Goal: Use online tool/utility: Utilize a website feature to perform a specific function

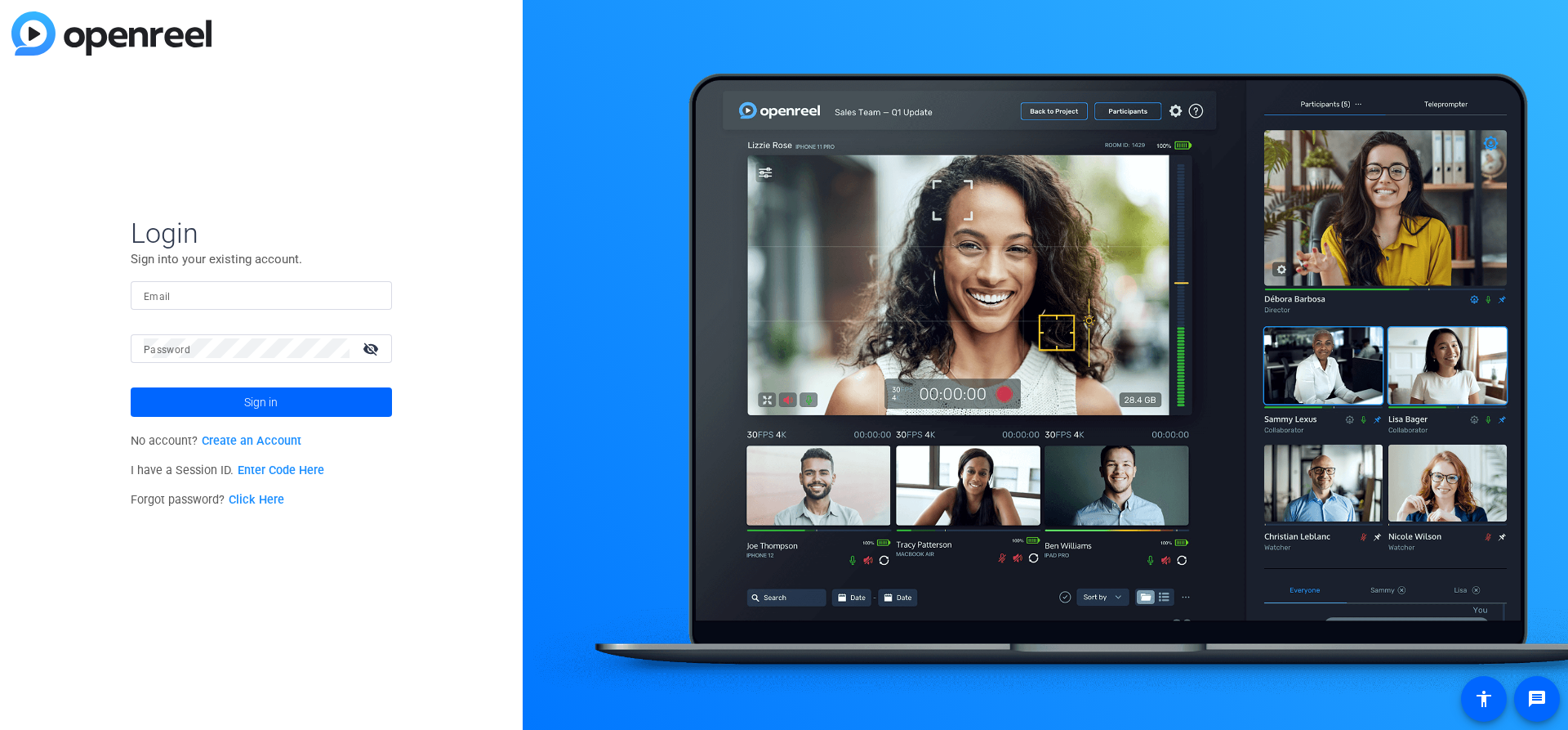
click at [293, 287] on input "Email" at bounding box center [261, 295] width 235 height 19
type input "[EMAIL_ADDRESS][DOMAIN_NAME]"
click at [131, 387] on button "Sign in" at bounding box center [261, 402] width 261 height 30
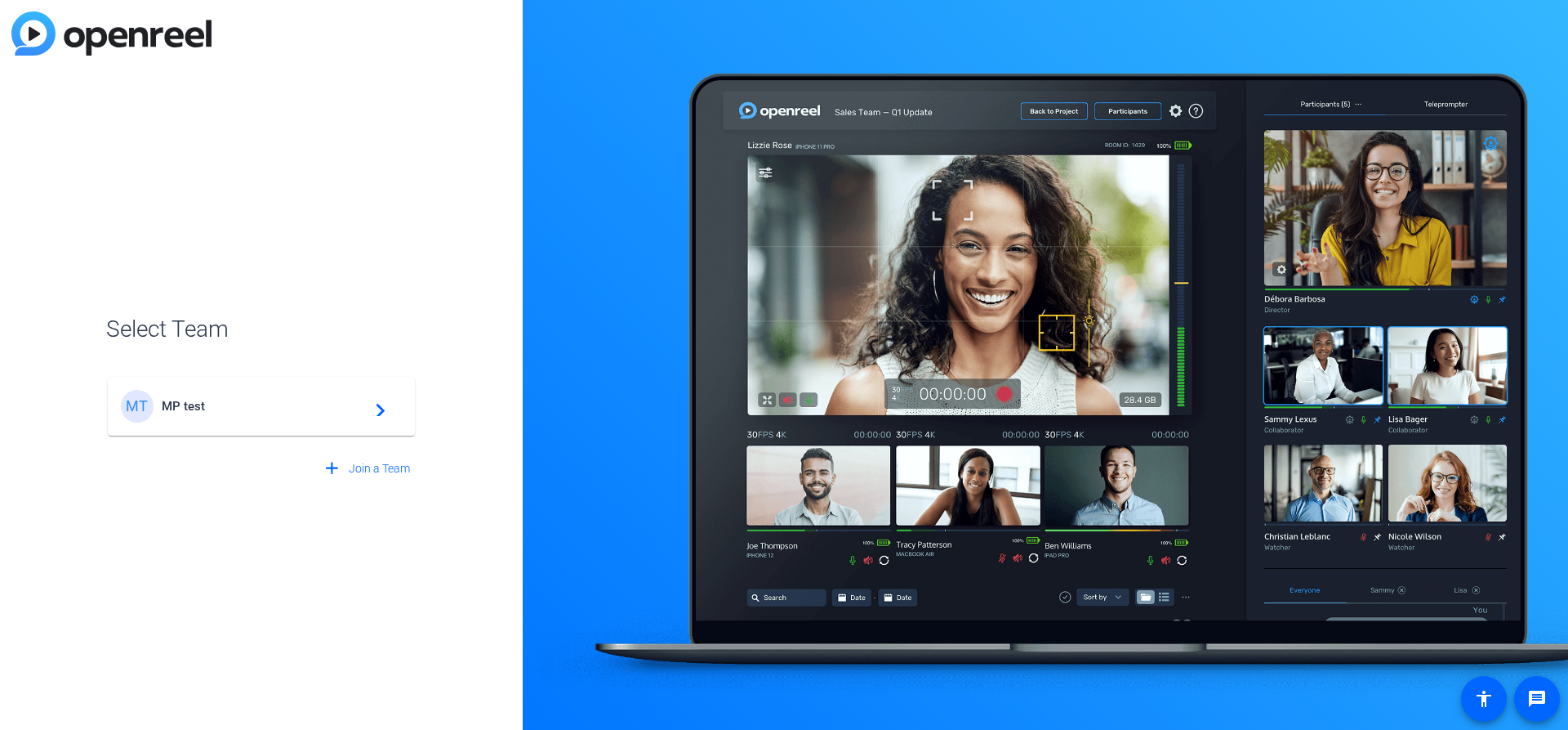
click at [254, 400] on span "MP test" at bounding box center [264, 405] width 204 height 14
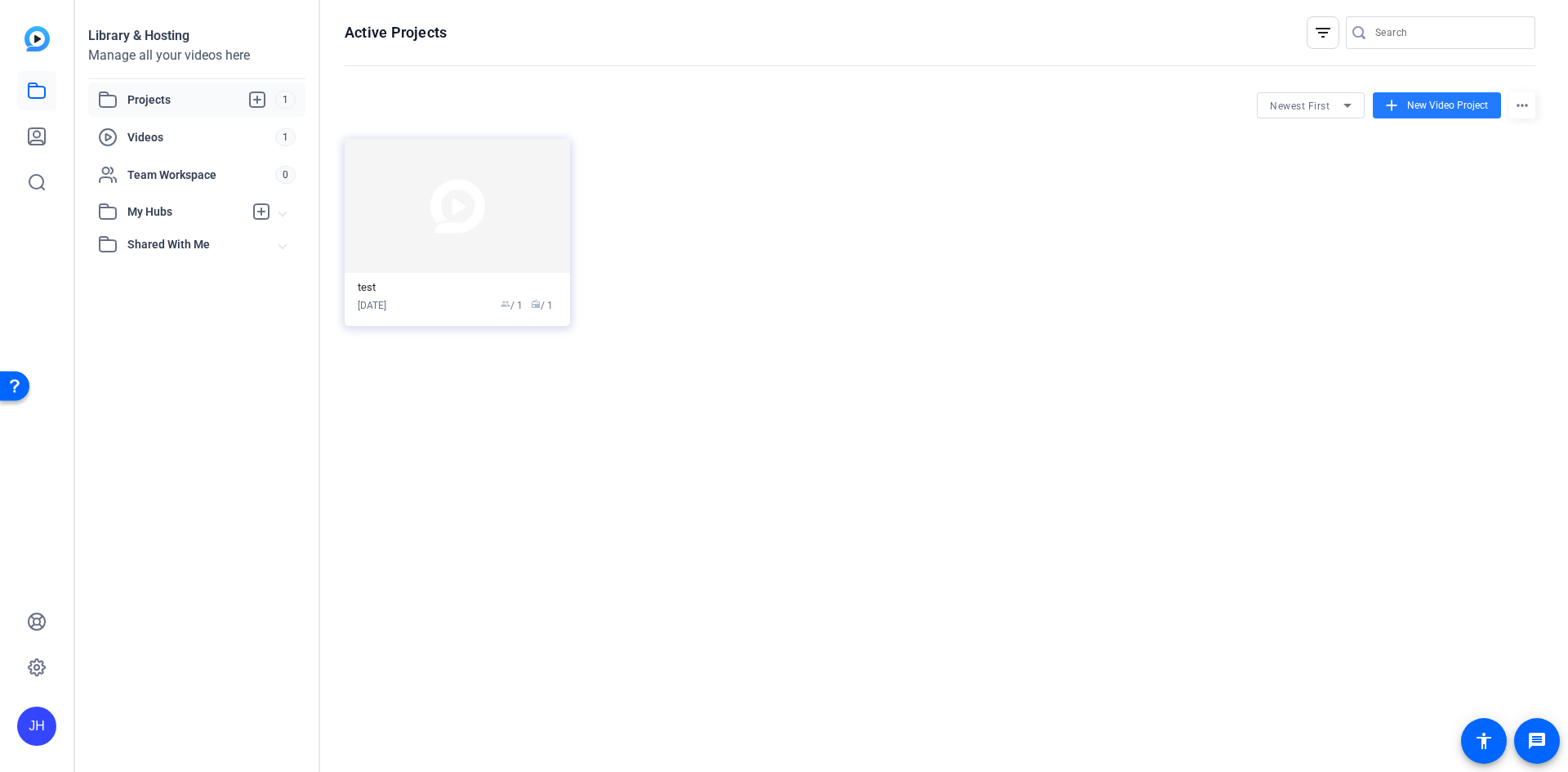
click at [1393, 110] on mat-icon "add" at bounding box center [1391, 105] width 18 height 18
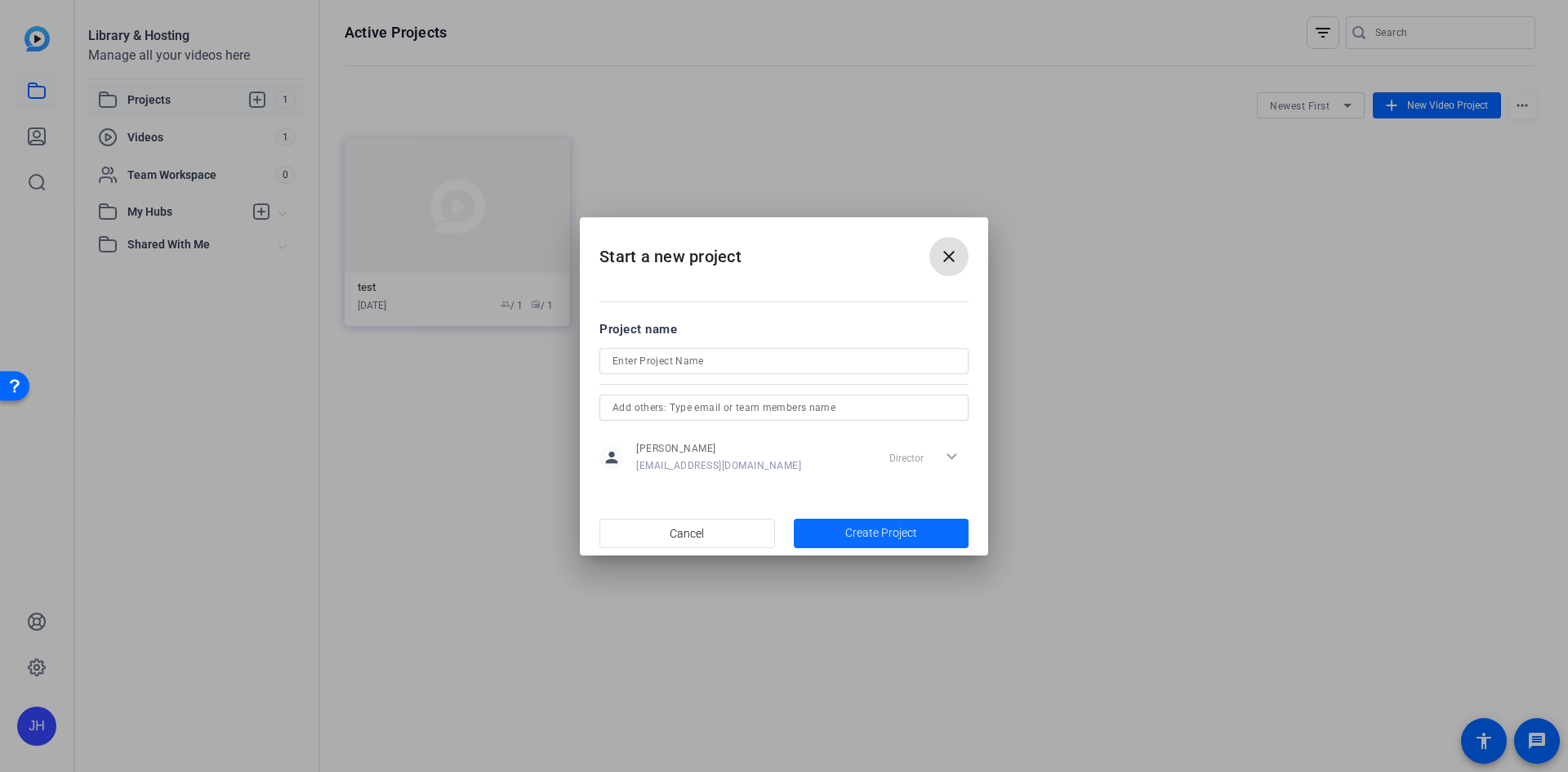
click at [845, 542] on span "button" at bounding box center [882, 533] width 175 height 39
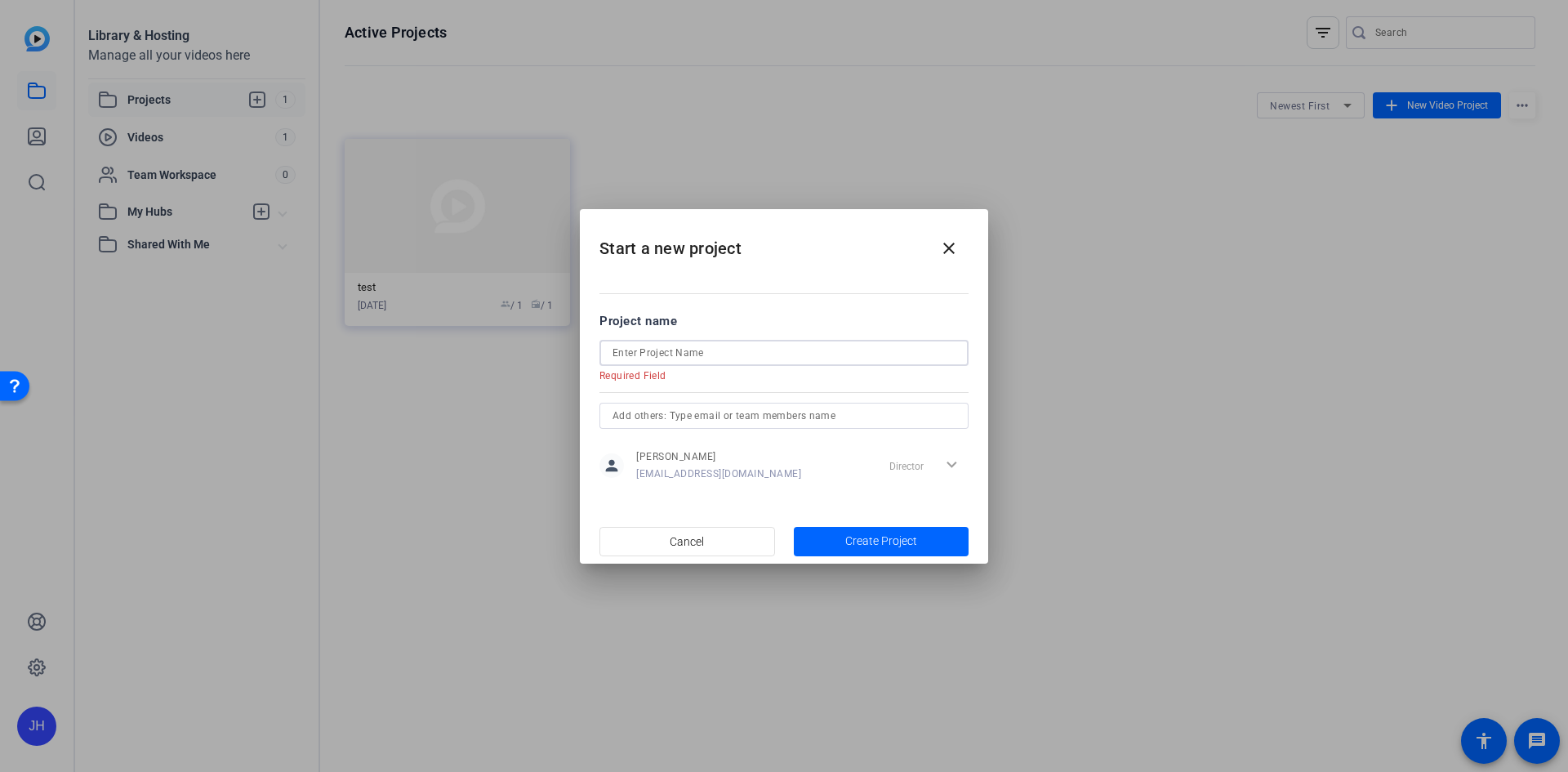
click at [717, 347] on input at bounding box center [784, 352] width 343 height 19
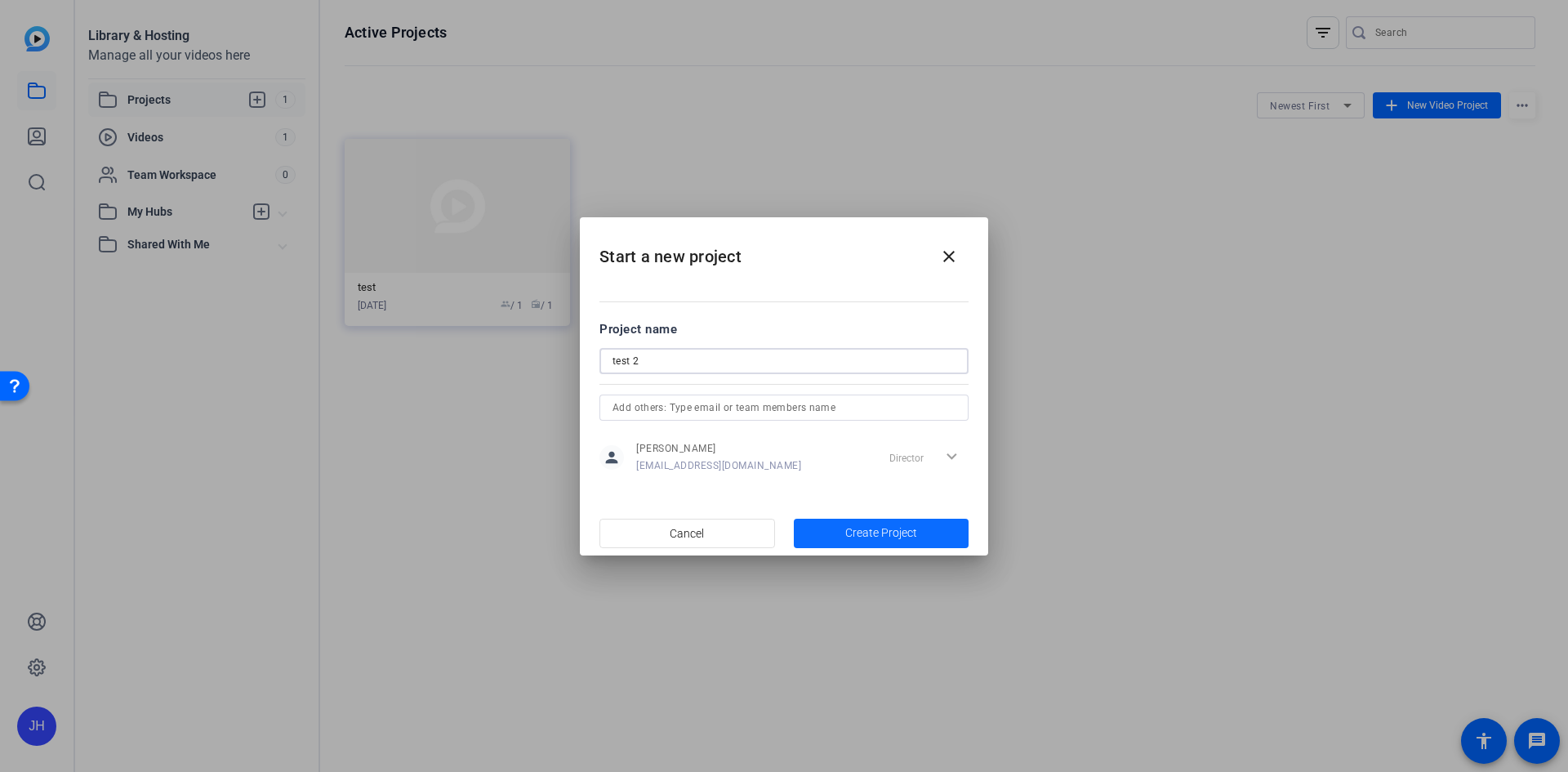
type input "test 2"
click at [825, 531] on span "button" at bounding box center [882, 533] width 175 height 39
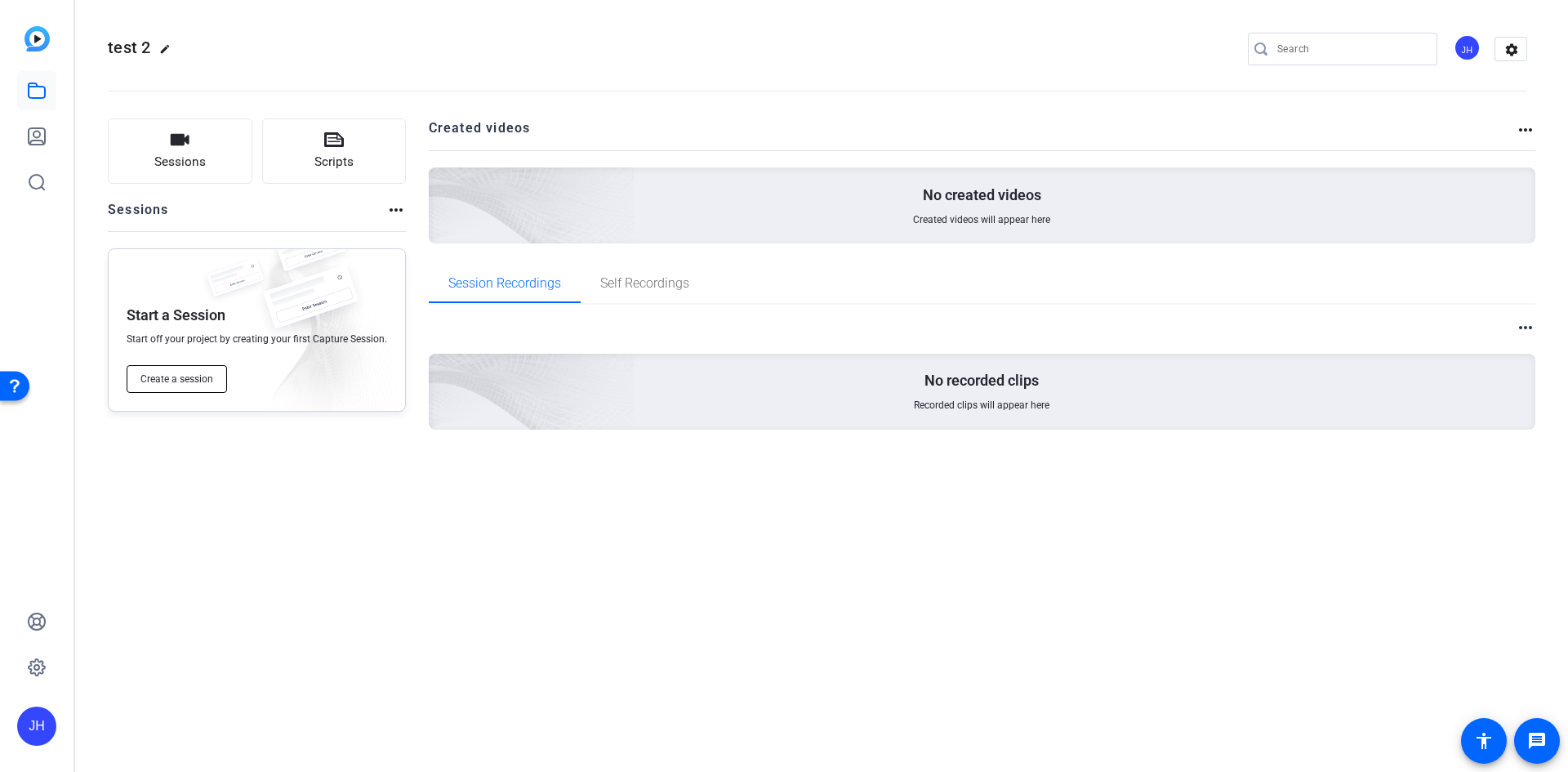
click at [158, 376] on span "Create a session" at bounding box center [177, 379] width 73 height 13
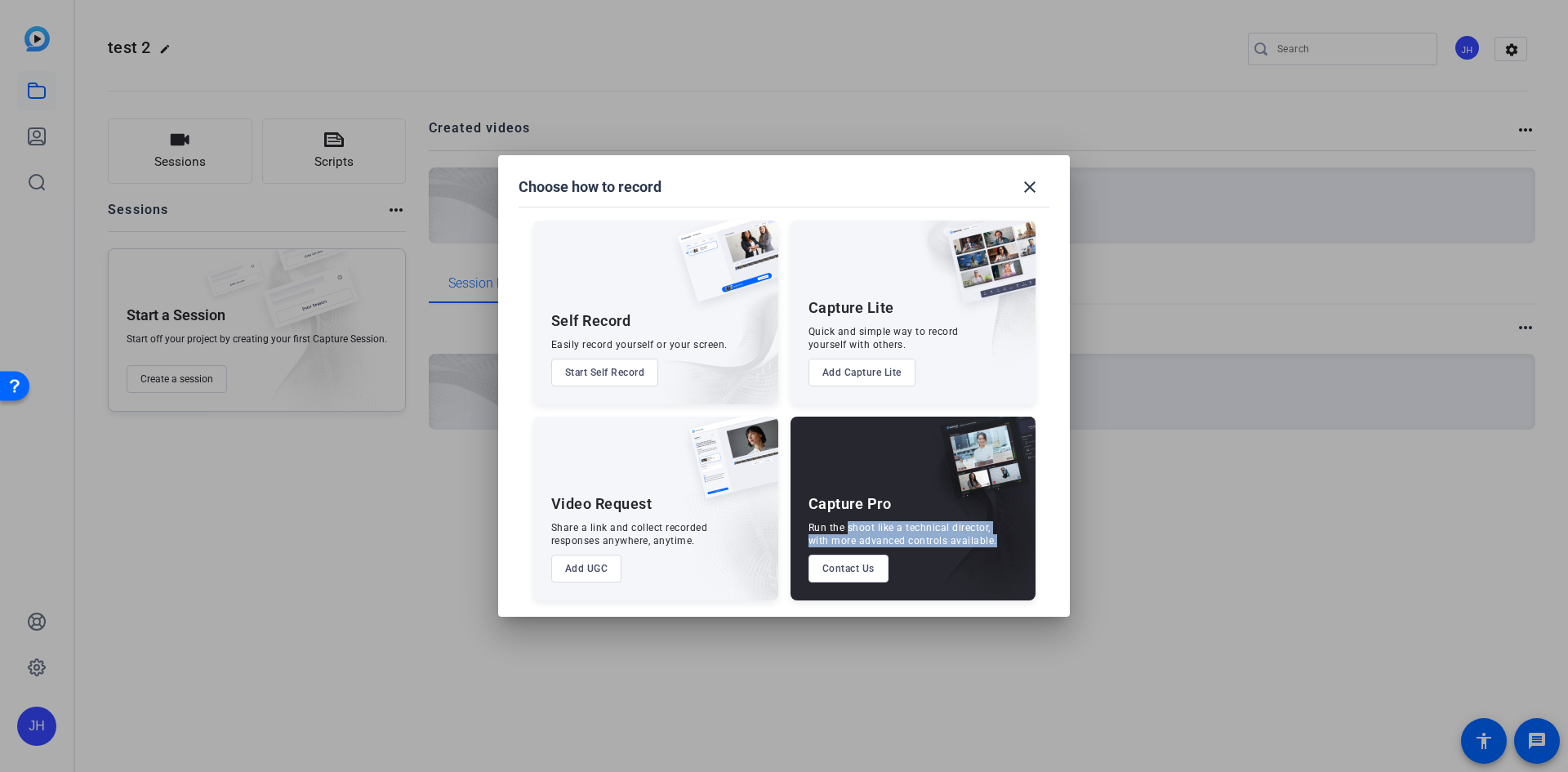
drag, startPoint x: 843, startPoint y: 529, endPoint x: 950, endPoint y: 631, distance: 147.8
click at [967, 556] on div "Capture Pro Run the shoot like a technical director, with more advanced control…" at bounding box center [913, 508] width 245 height 184
click at [958, 662] on div at bounding box center [784, 386] width 1568 height 772
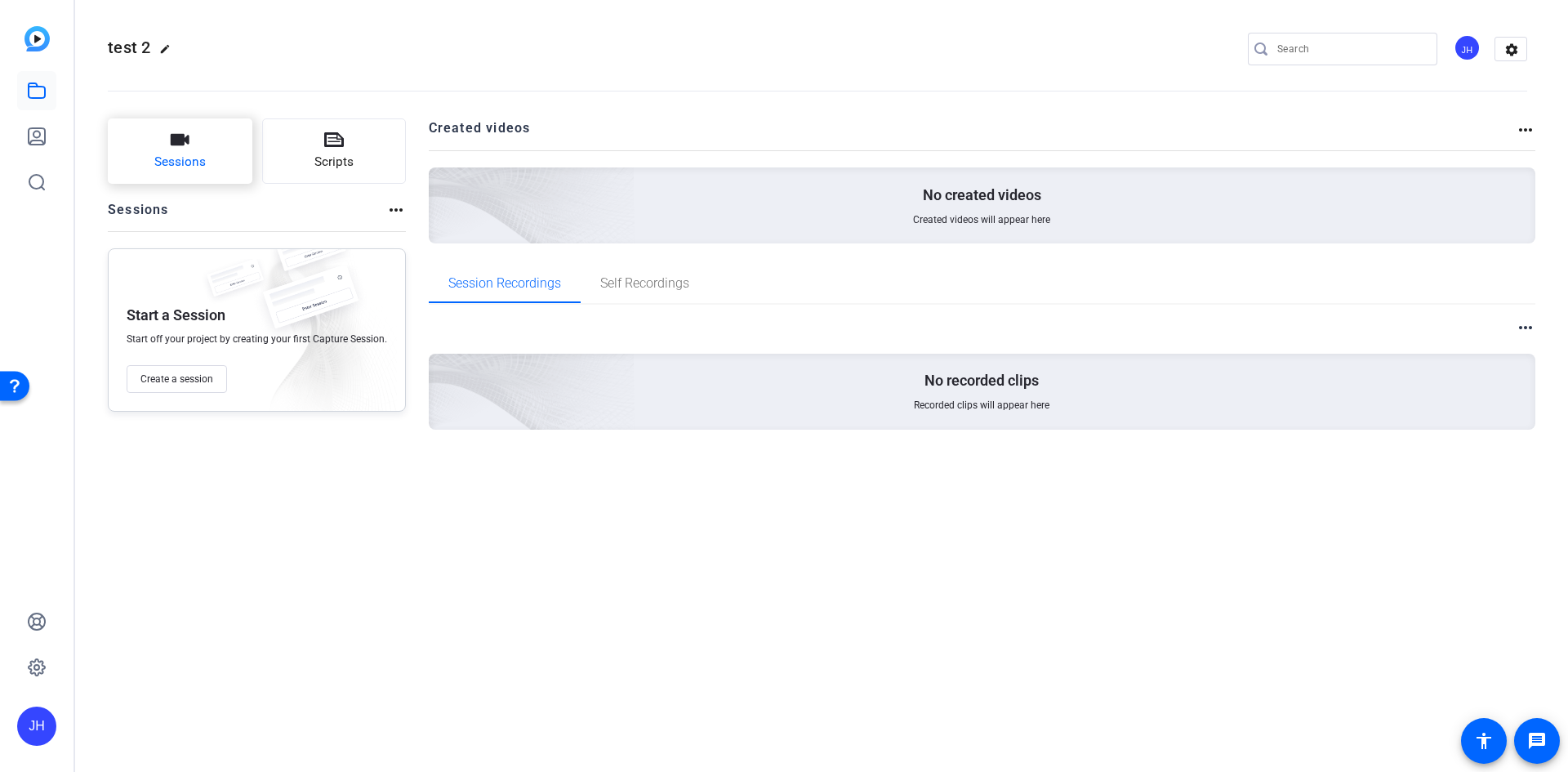
click at [179, 155] on span "Sessions" at bounding box center [179, 163] width 51 height 19
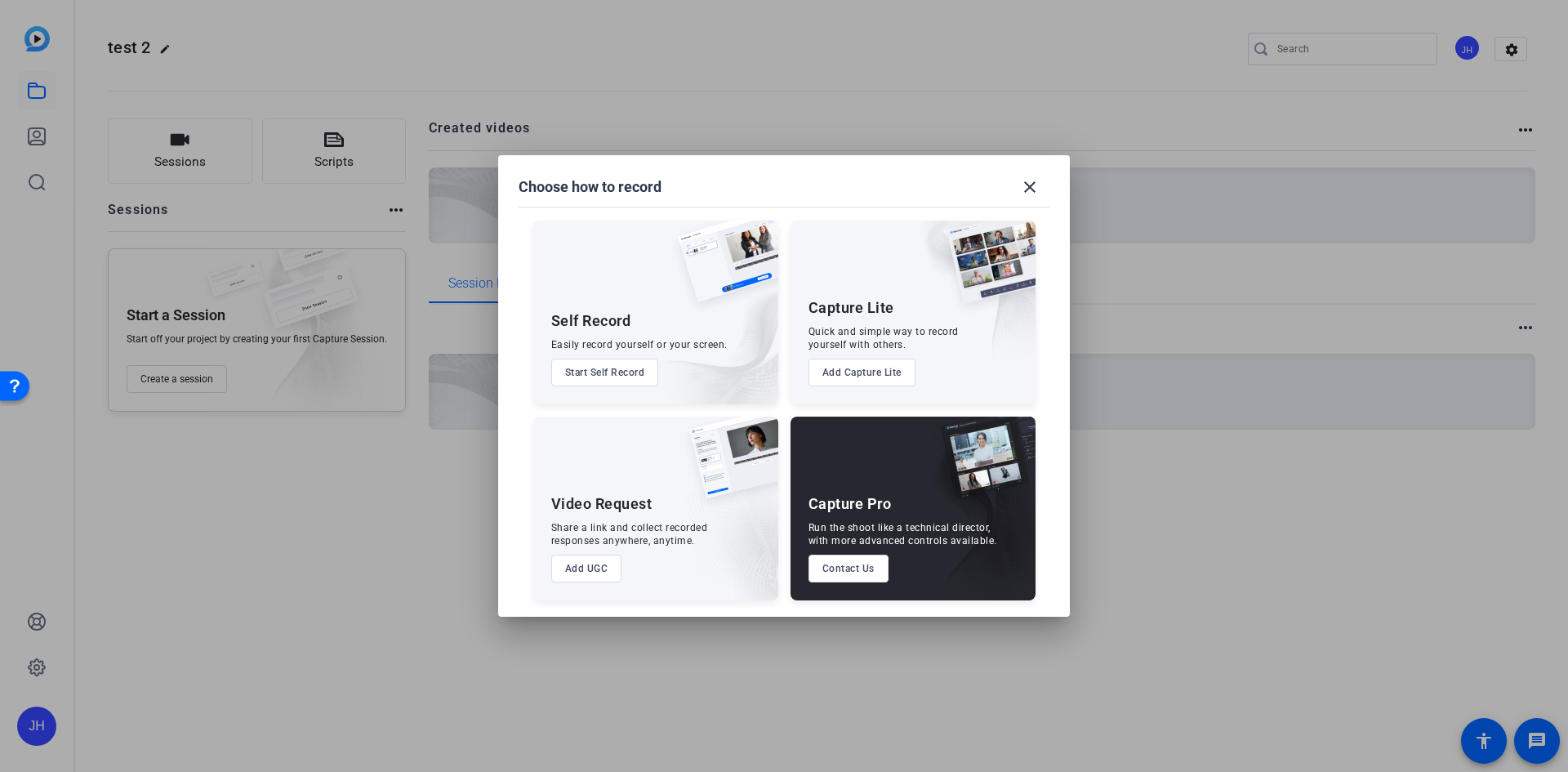
click at [837, 375] on button "Add Capture Lite" at bounding box center [861, 372] width 107 height 28
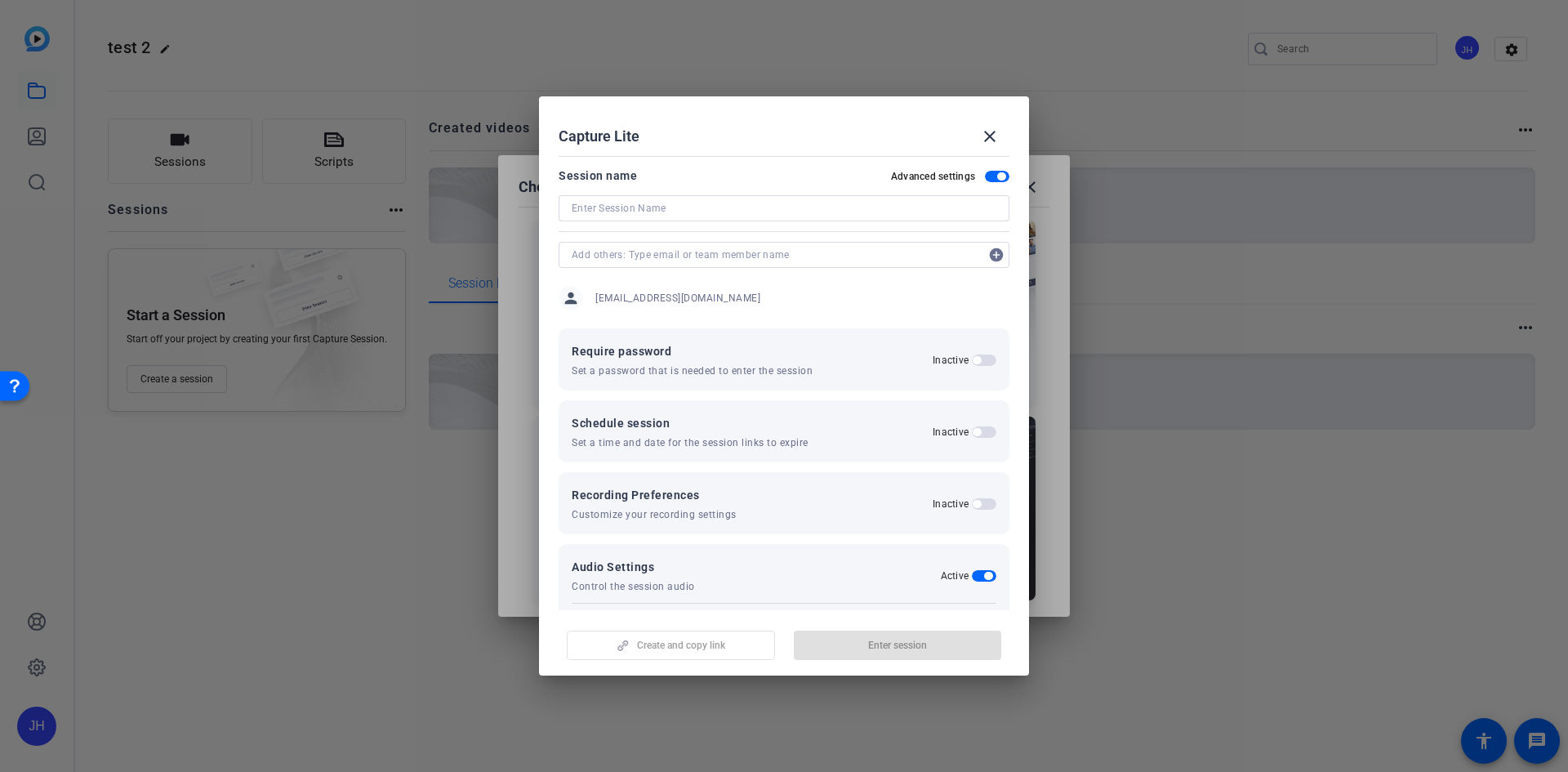
click at [670, 198] on input at bounding box center [784, 208] width 424 height 19
type input "<"
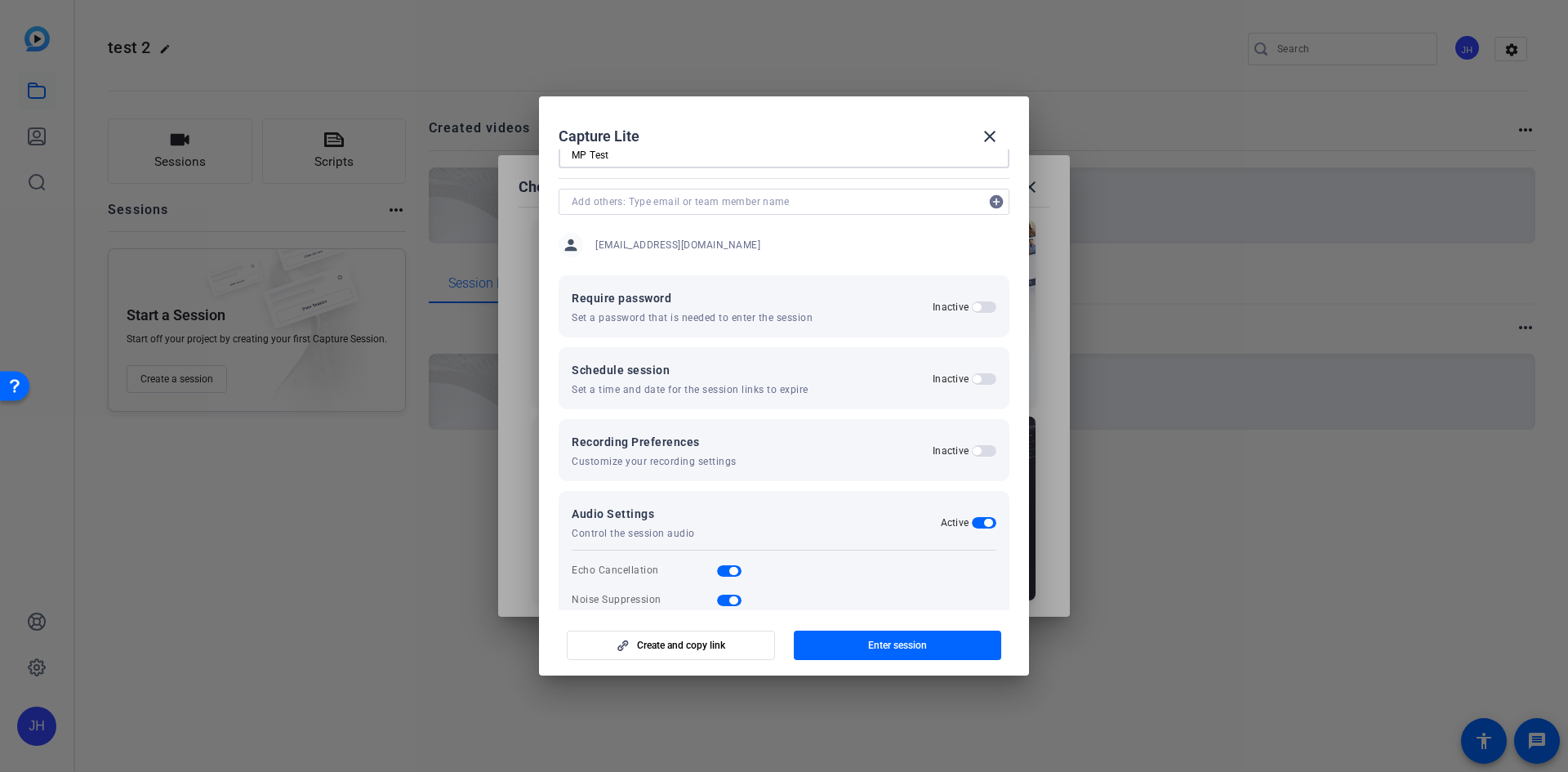
scroll to position [82, 0]
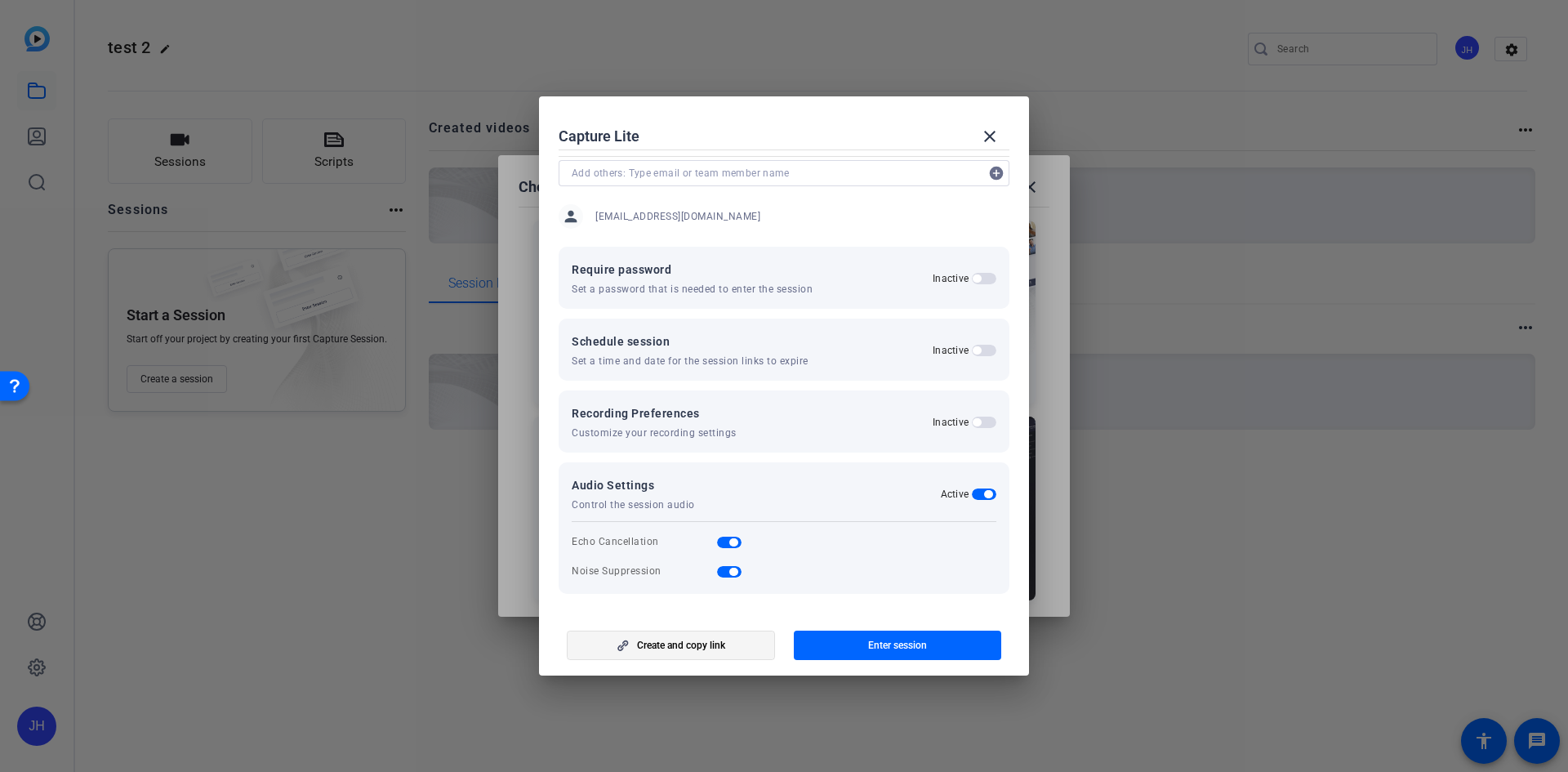
type input "MP Test"
drag, startPoint x: 817, startPoint y: 644, endPoint x: 827, endPoint y: 644, distance: 10.0
click at [820, 644] on span "button" at bounding box center [898, 645] width 208 height 39
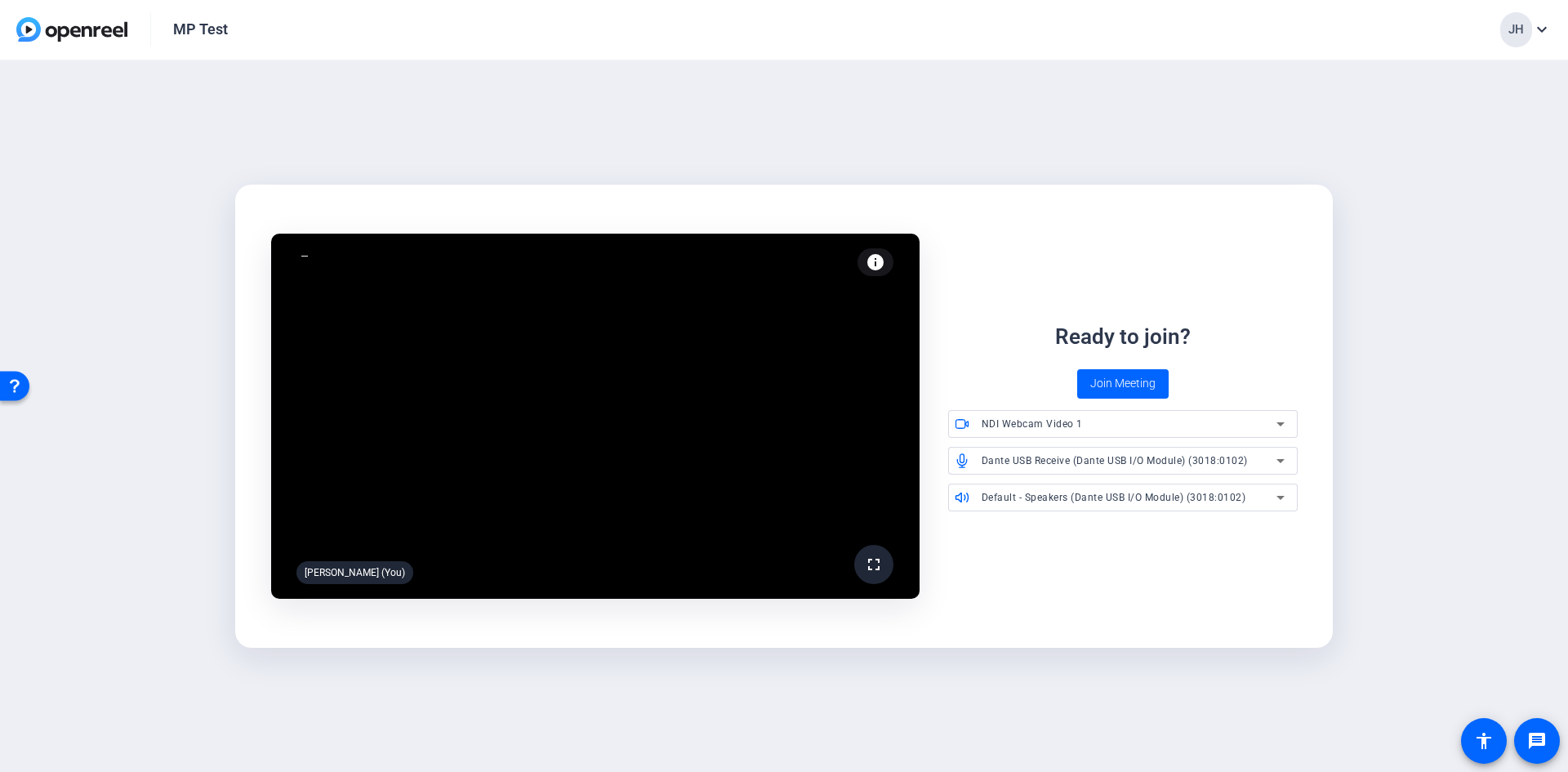
click at [1247, 423] on div "NDI Webcam Video 1" at bounding box center [1129, 423] width 295 height 20
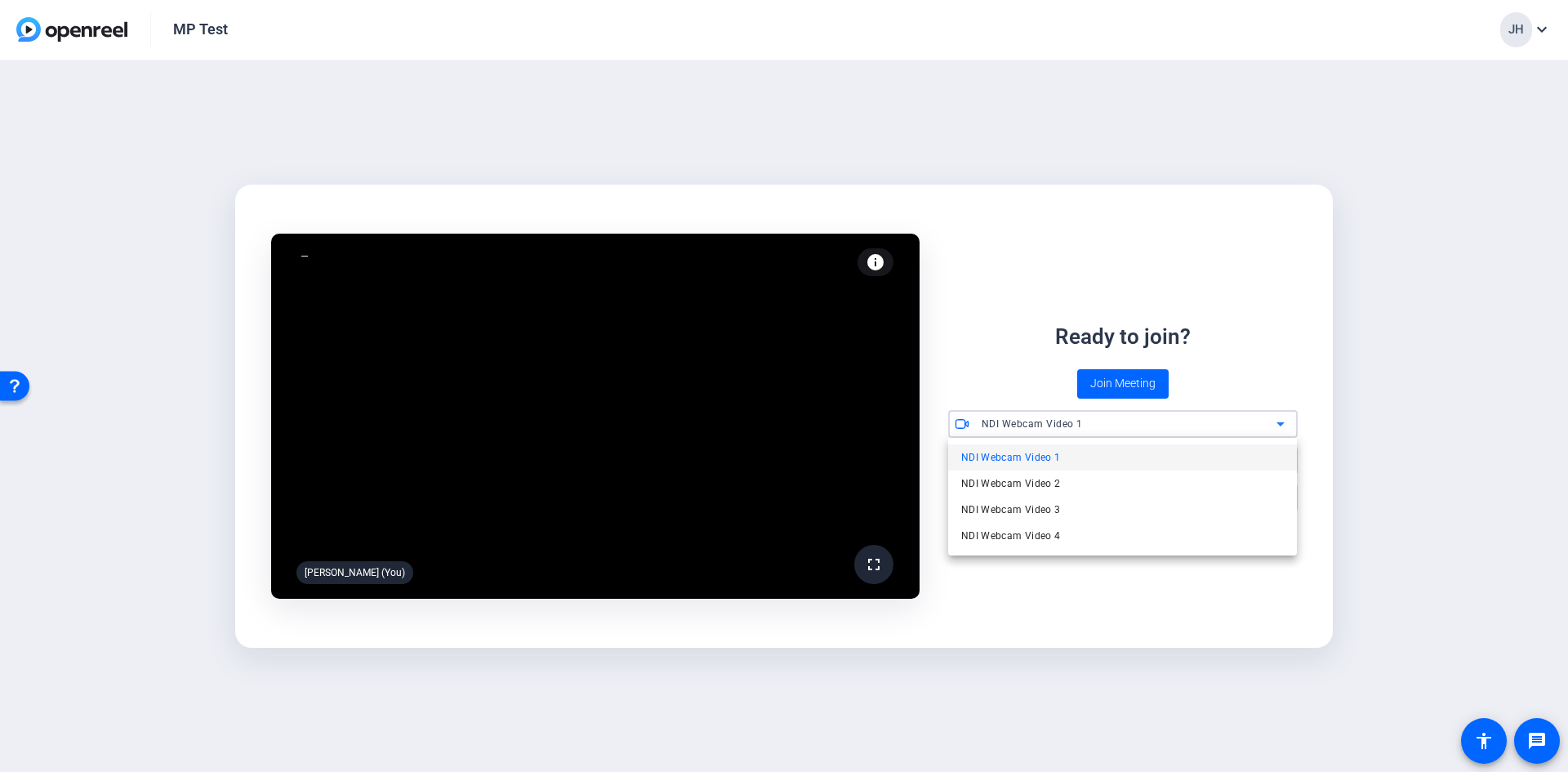
click at [1249, 383] on div at bounding box center [784, 386] width 1568 height 772
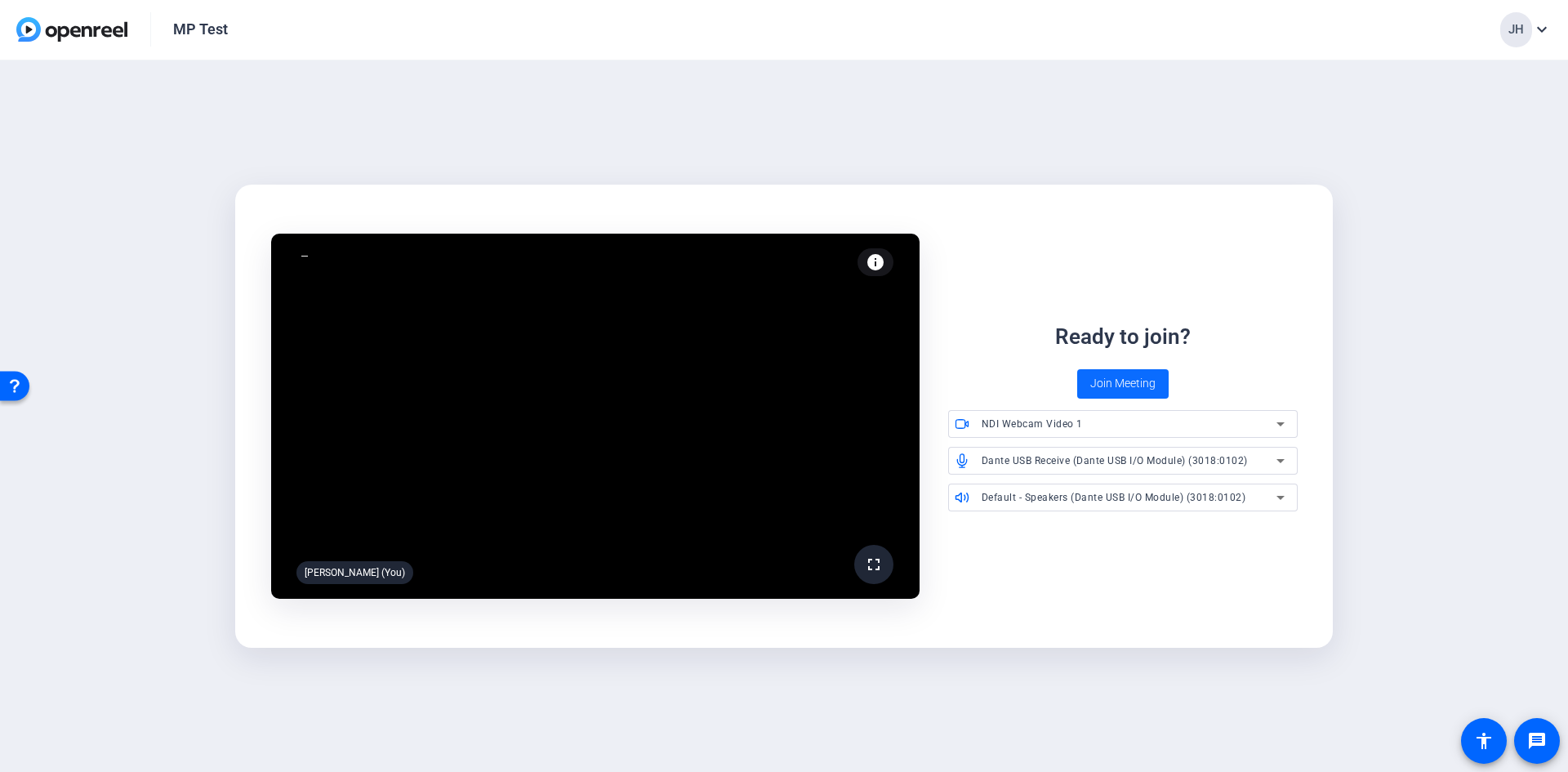
click at [1119, 386] on span "Join Meeting" at bounding box center [1123, 383] width 65 height 17
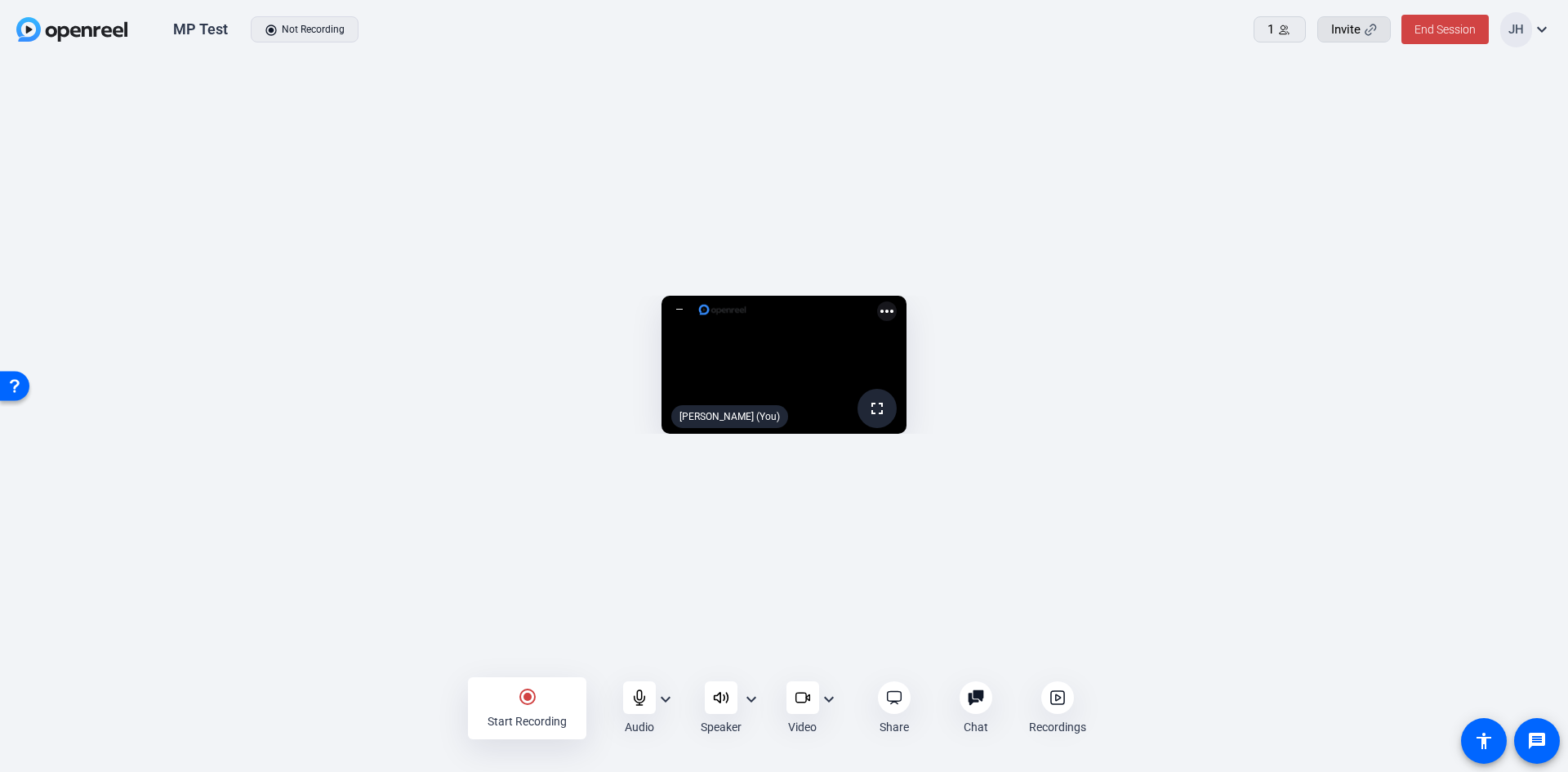
click at [1380, 28] on span at bounding box center [1353, 29] width 72 height 39
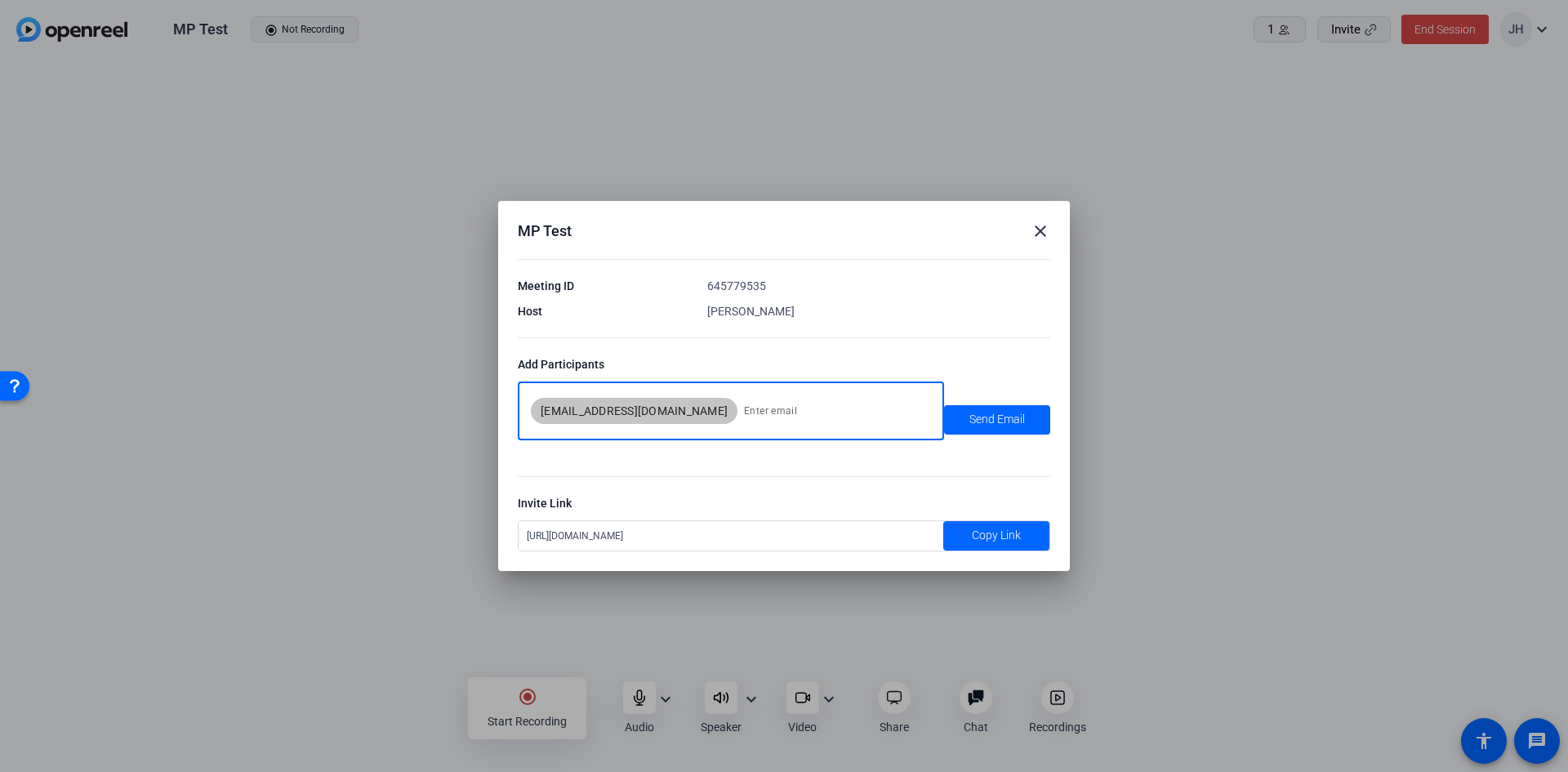
click at [744, 417] on input at bounding box center [835, 411] width 181 height 33
click at [1040, 236] on mat-icon "close" at bounding box center [1041, 231] width 19 height 19
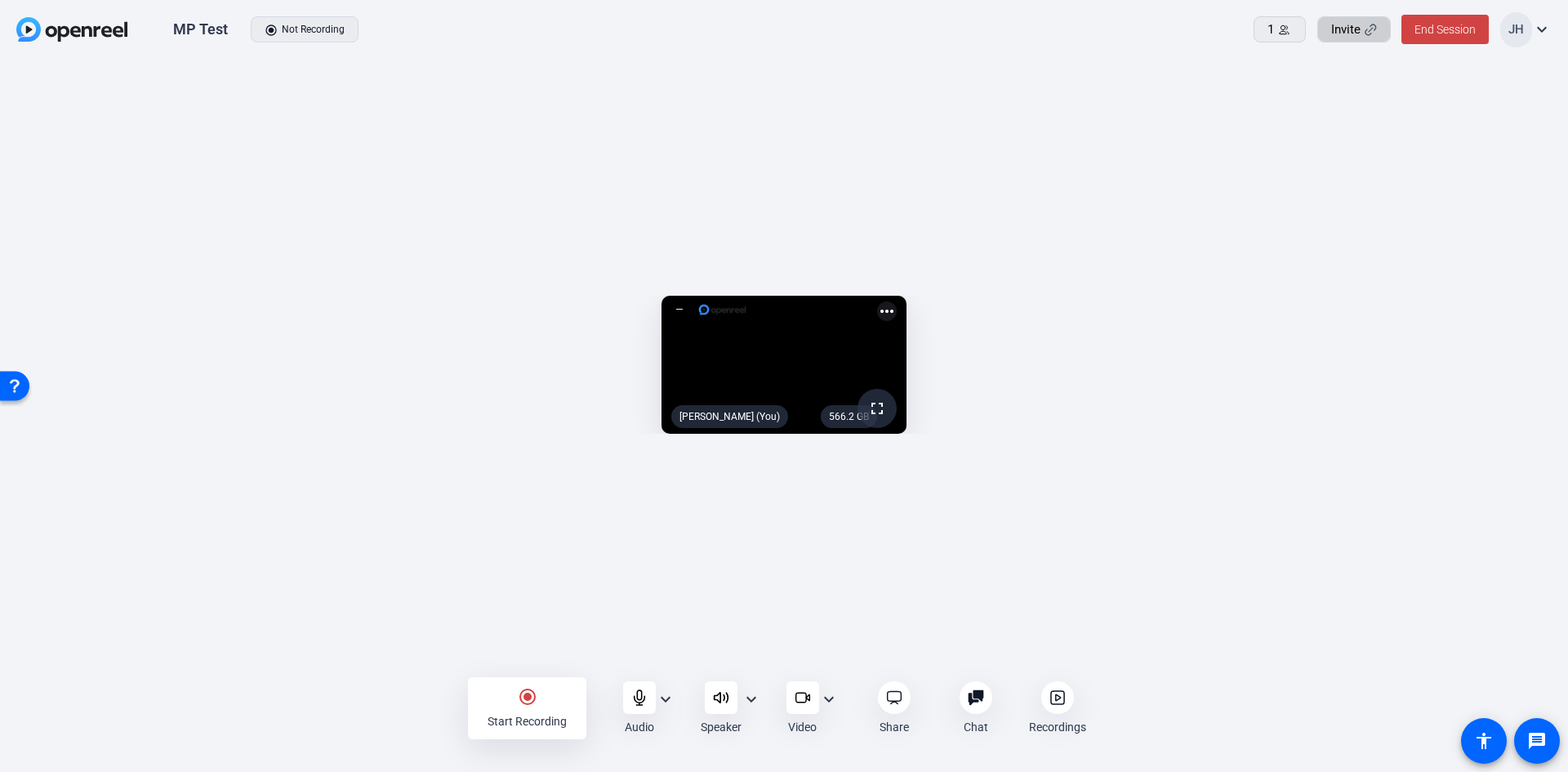
click at [1341, 33] on span "Invite" at bounding box center [1346, 30] width 30 height 19
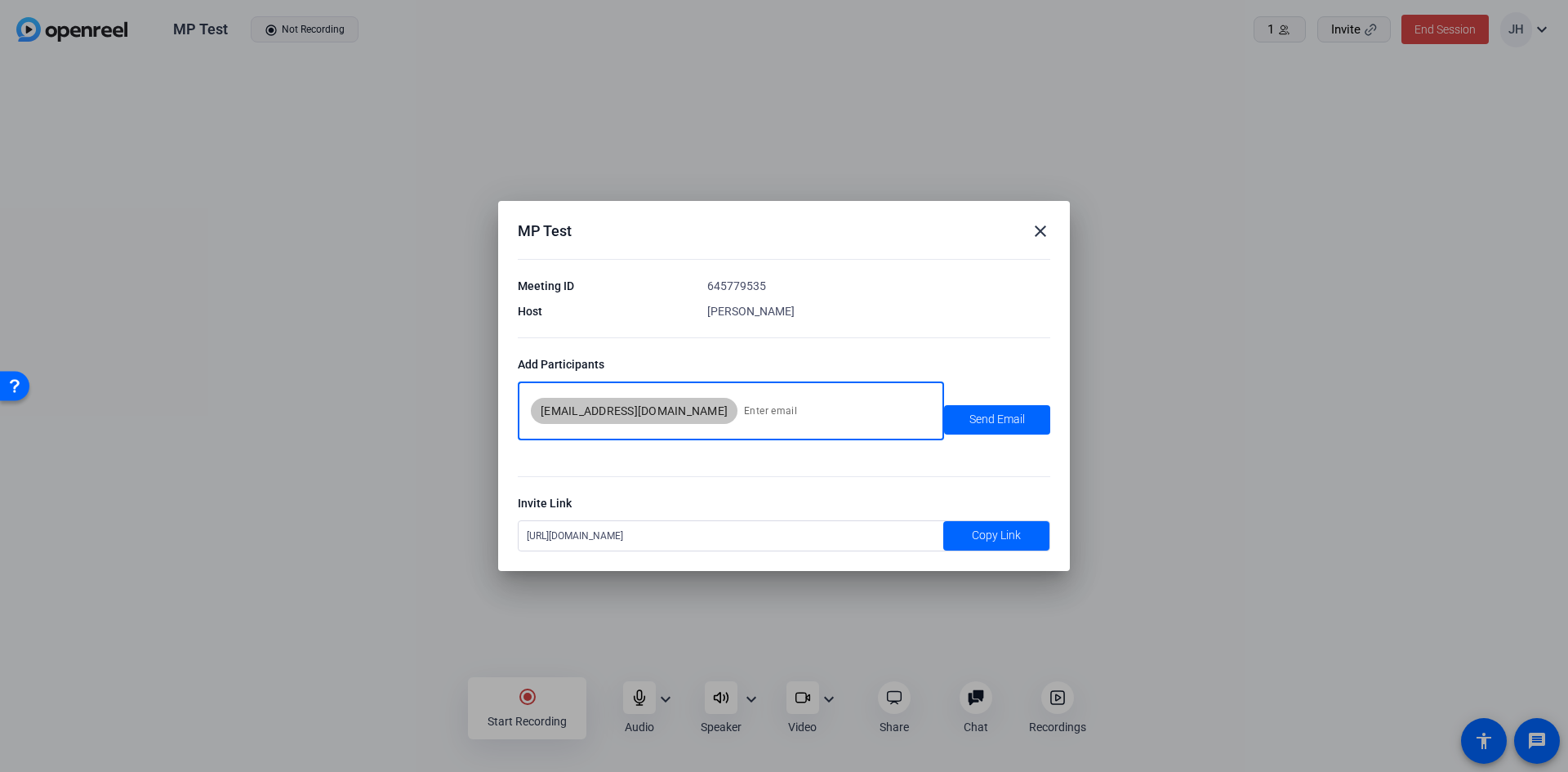
click at [1036, 228] on mat-icon "close" at bounding box center [1041, 231] width 19 height 19
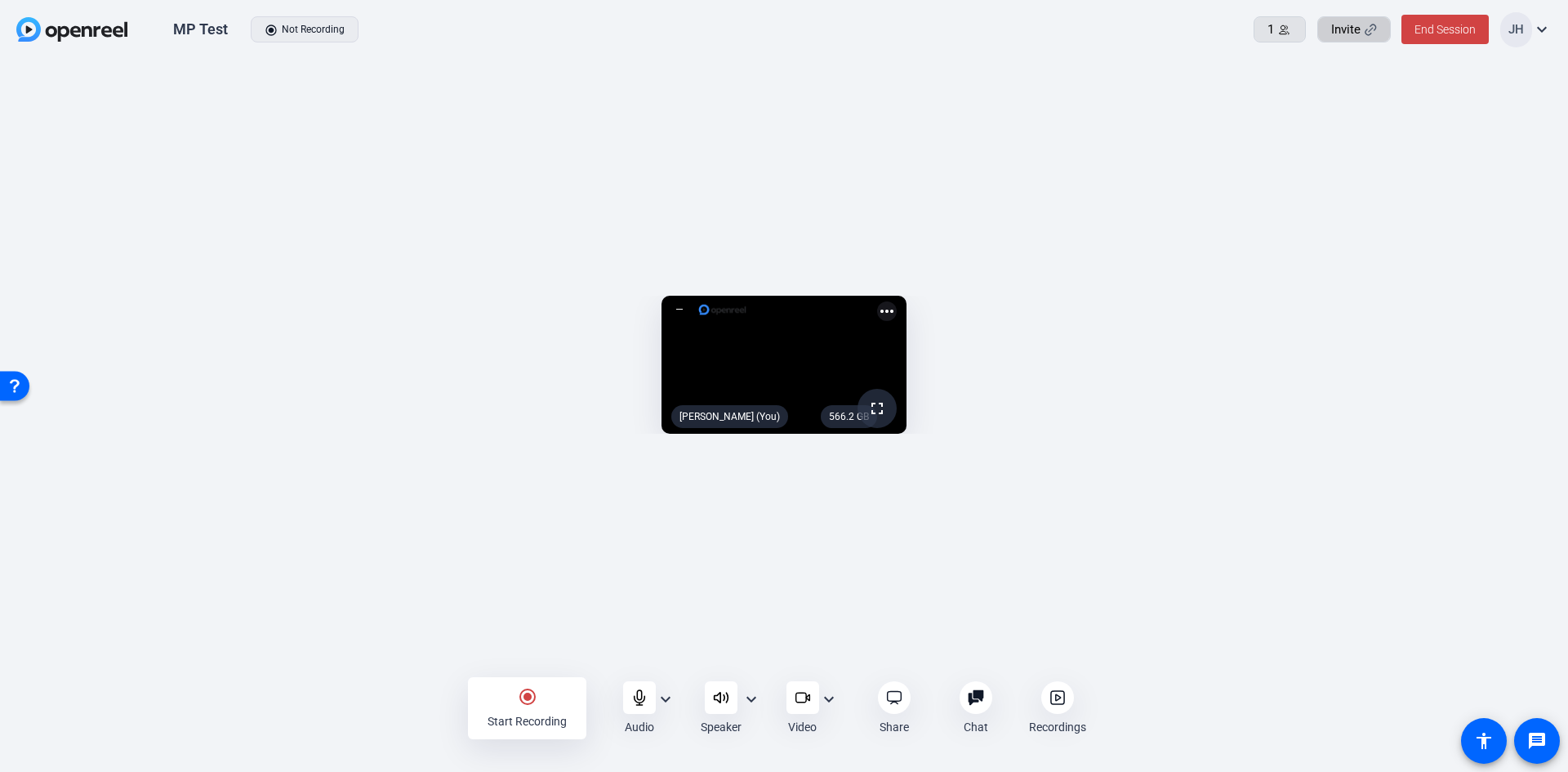
click at [1285, 30] on icon at bounding box center [1284, 29] width 10 height 9
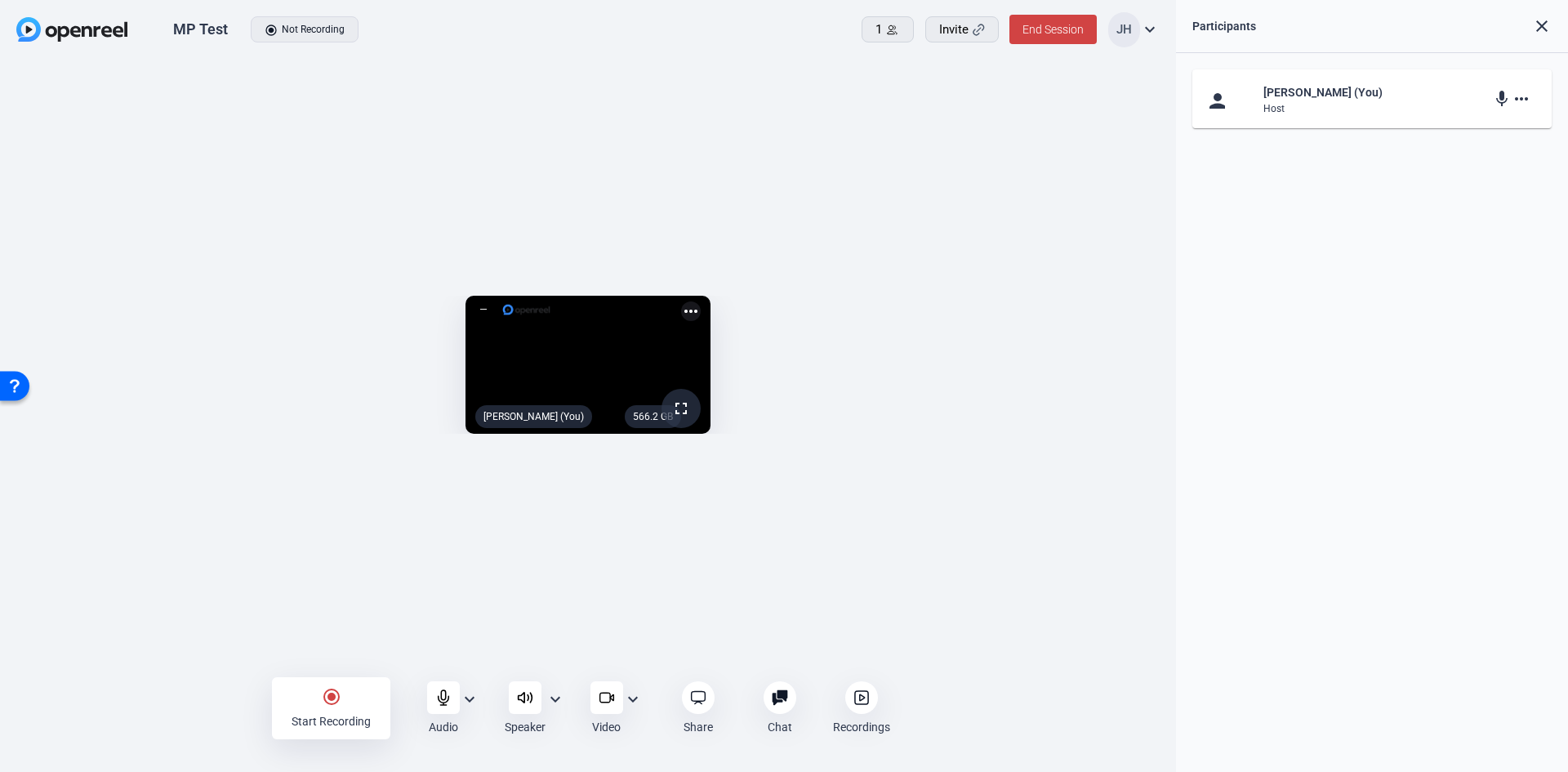
click at [1129, 26] on div "JH" at bounding box center [1123, 30] width 32 height 35
click at [1129, 26] on div at bounding box center [784, 386] width 1568 height 772
click at [948, 29] on span "Invite" at bounding box center [954, 30] width 30 height 19
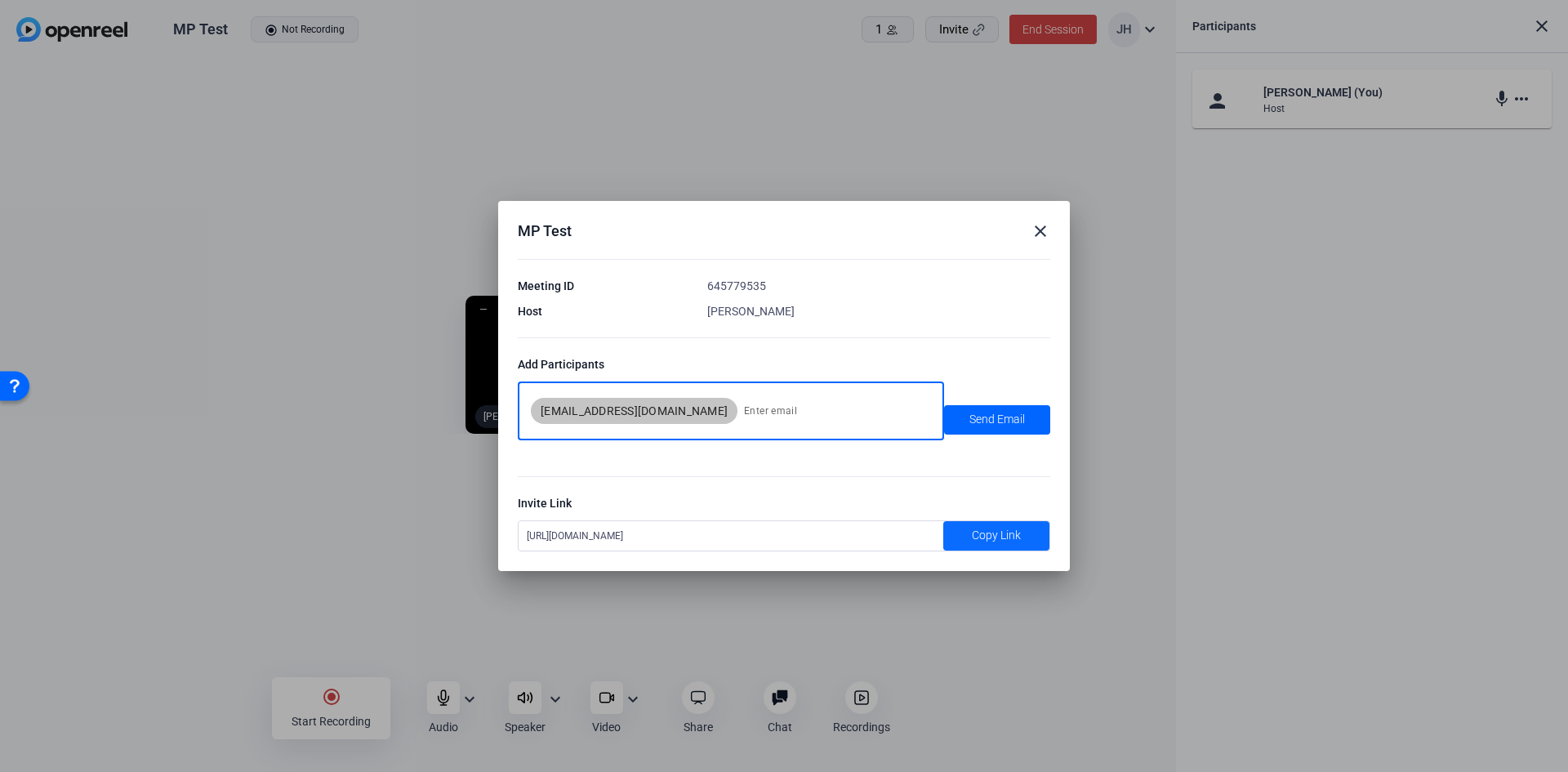
click at [981, 541] on span "Copy Link" at bounding box center [996, 535] width 49 height 17
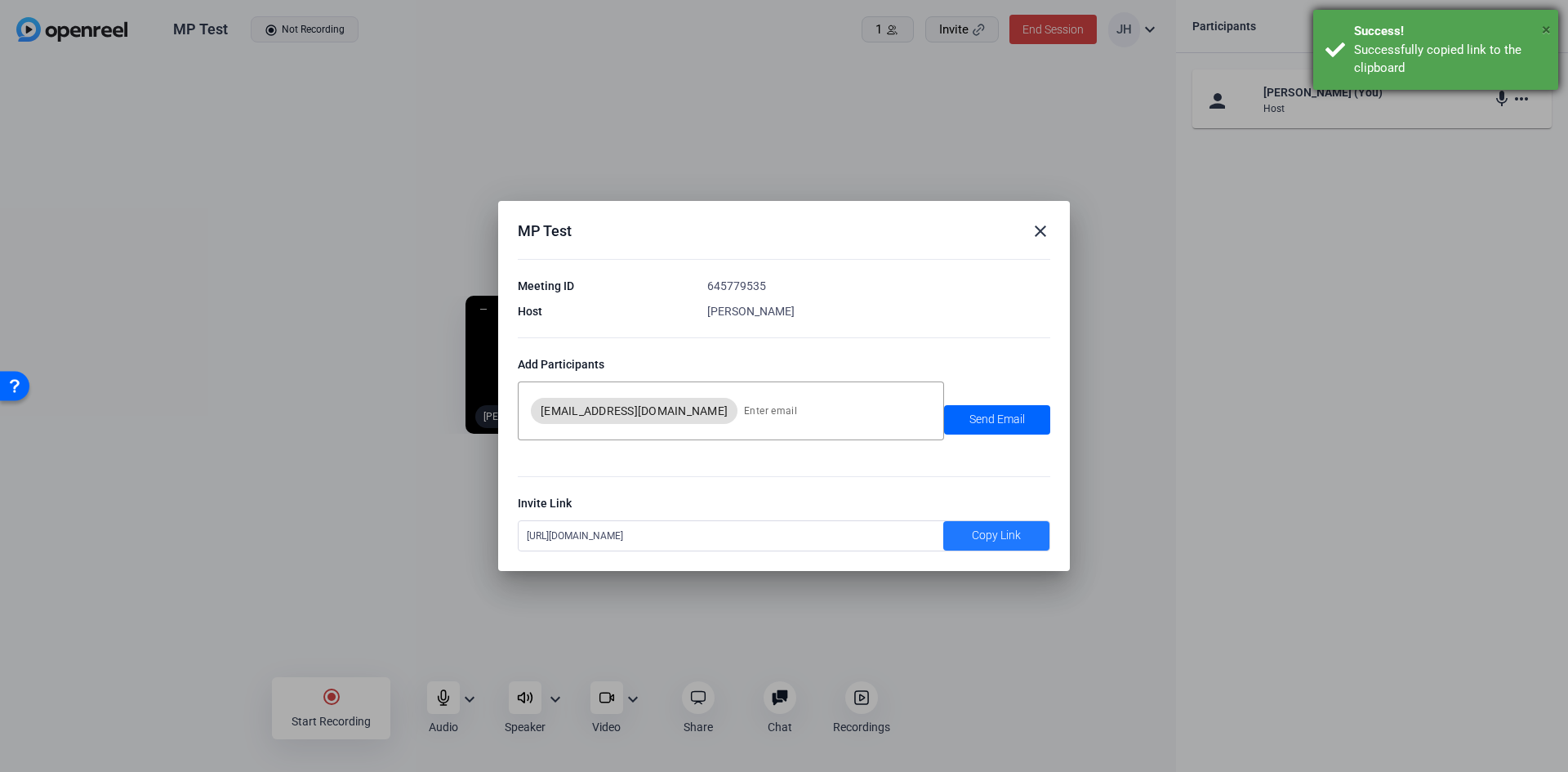
click at [1544, 26] on span "×" at bounding box center [1546, 29] width 9 height 19
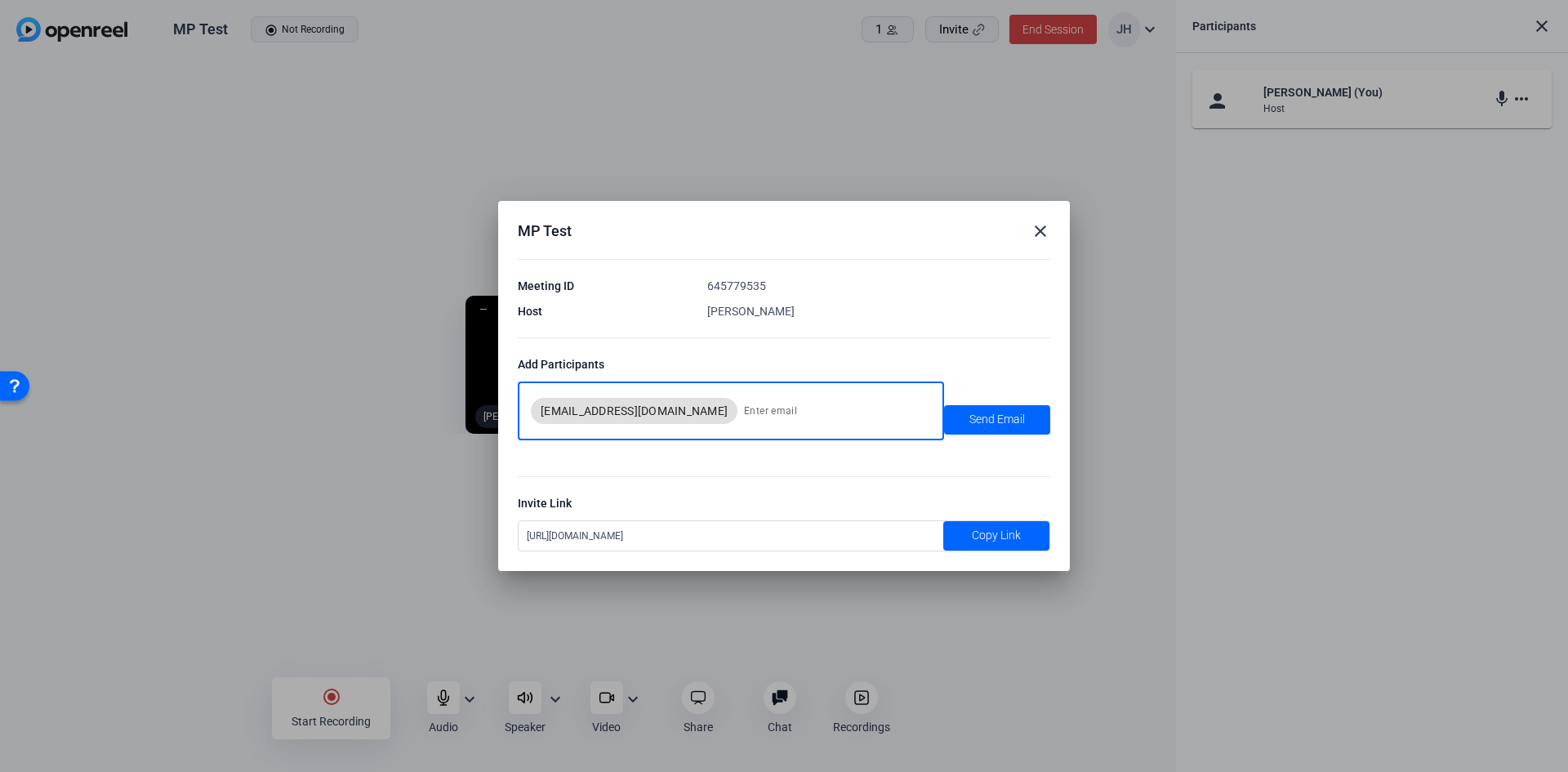
click at [744, 412] on input at bounding box center [835, 411] width 181 height 33
click at [1044, 227] on mat-icon "close" at bounding box center [1041, 231] width 19 height 19
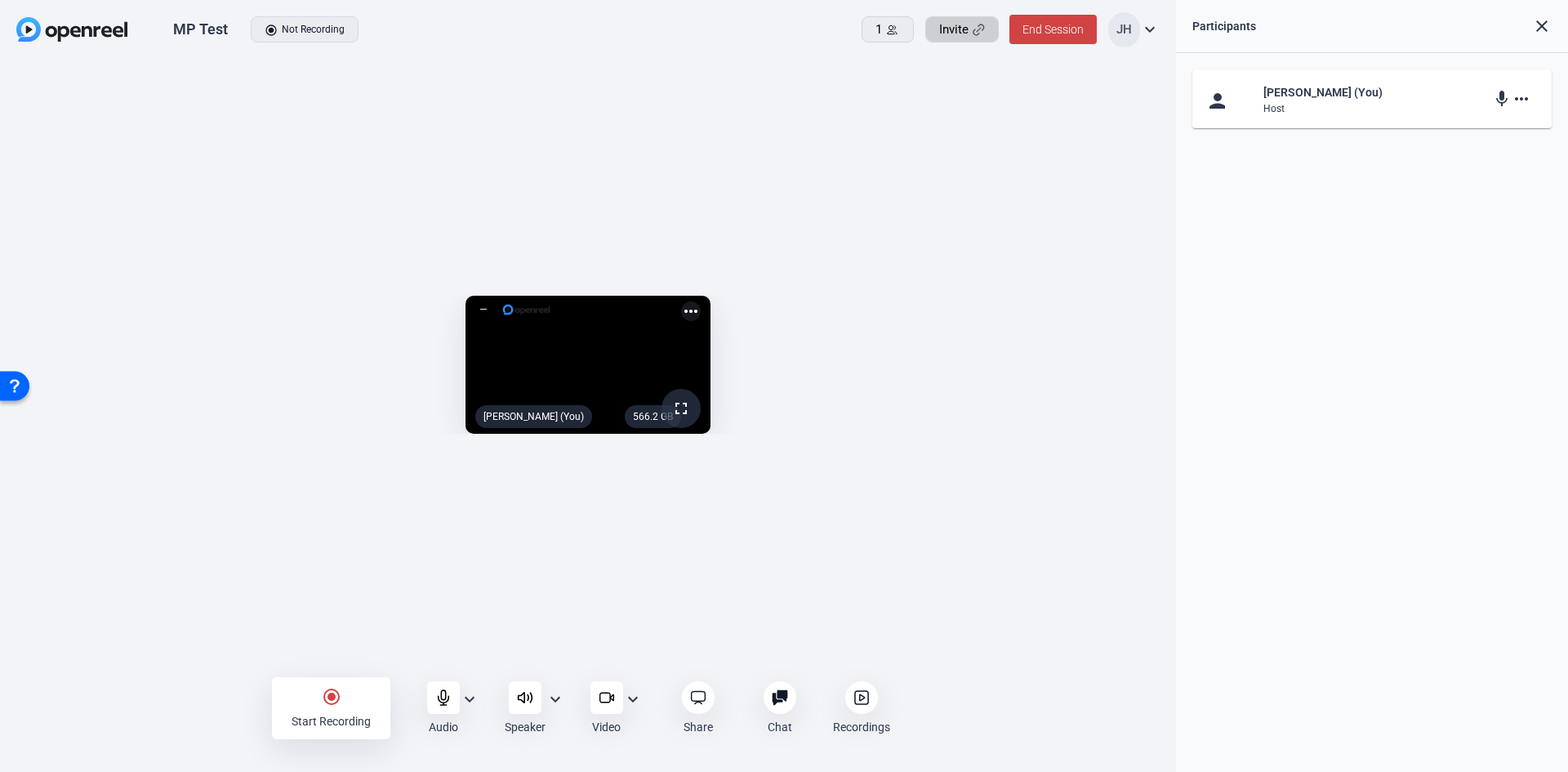
click at [472, 700] on mat-icon "expand_more" at bounding box center [470, 699] width 19 height 19
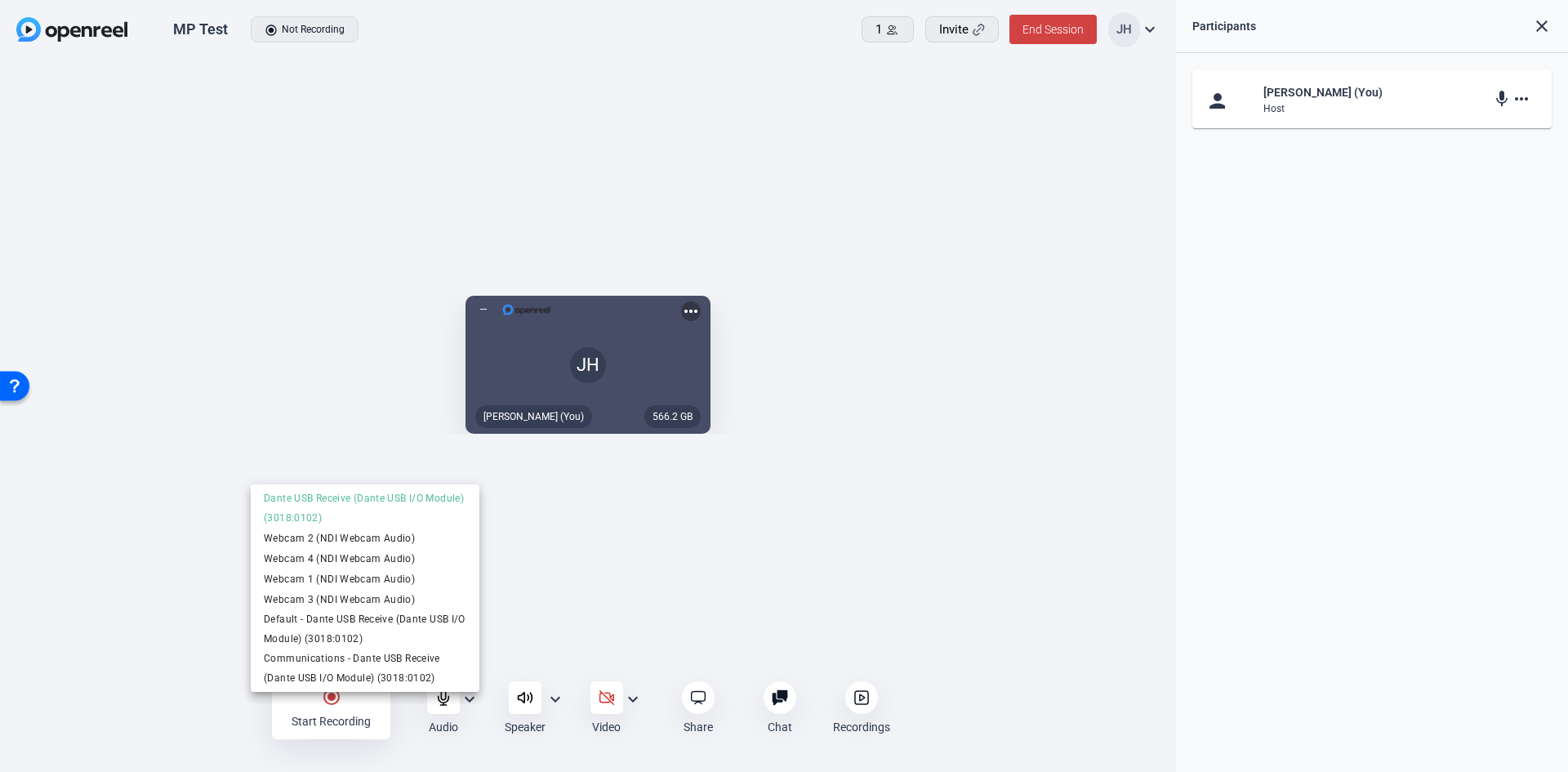
click at [470, 700] on div at bounding box center [784, 386] width 1568 height 772
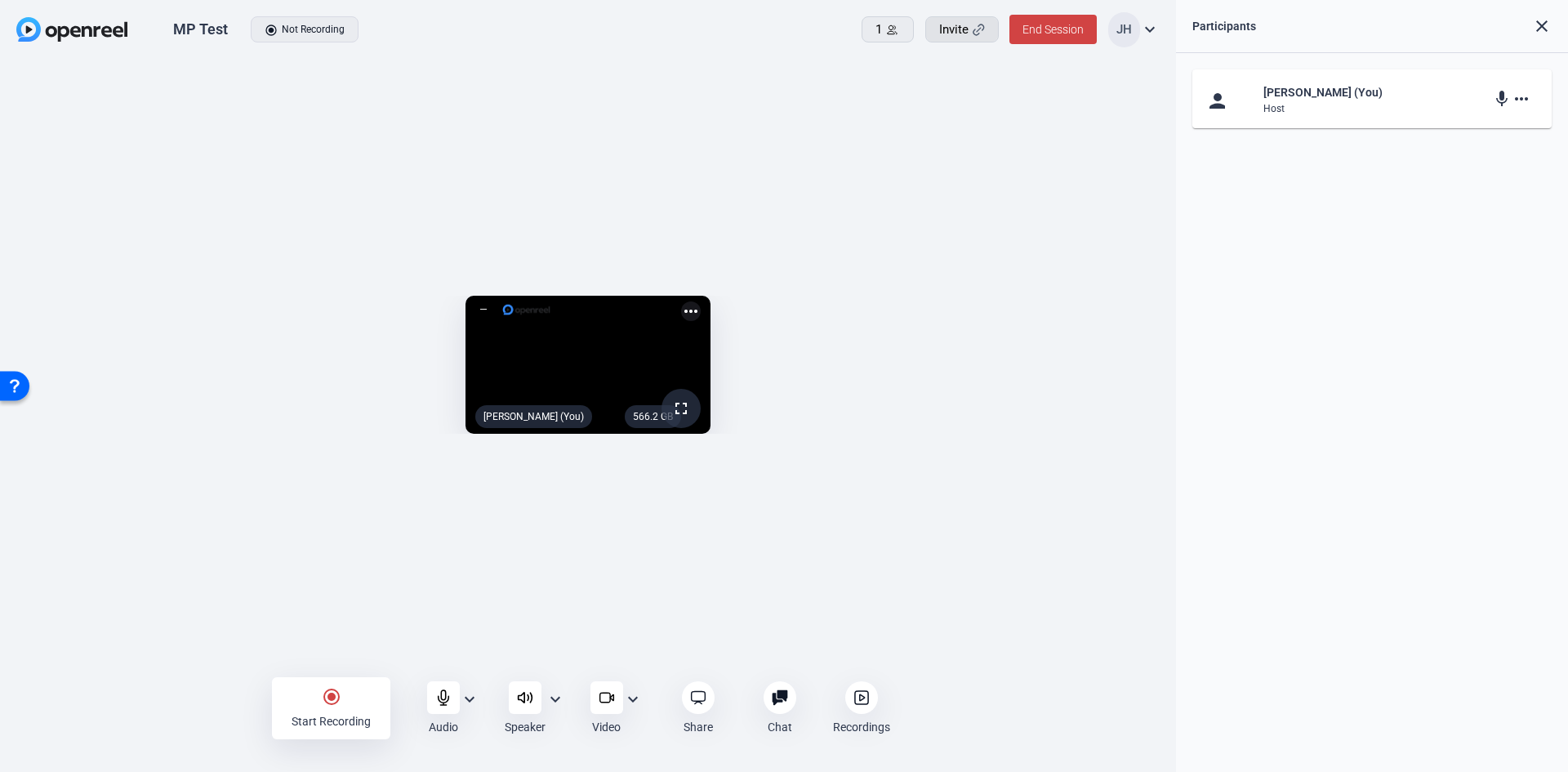
click at [984, 24] on icon at bounding box center [978, 30] width 13 height 13
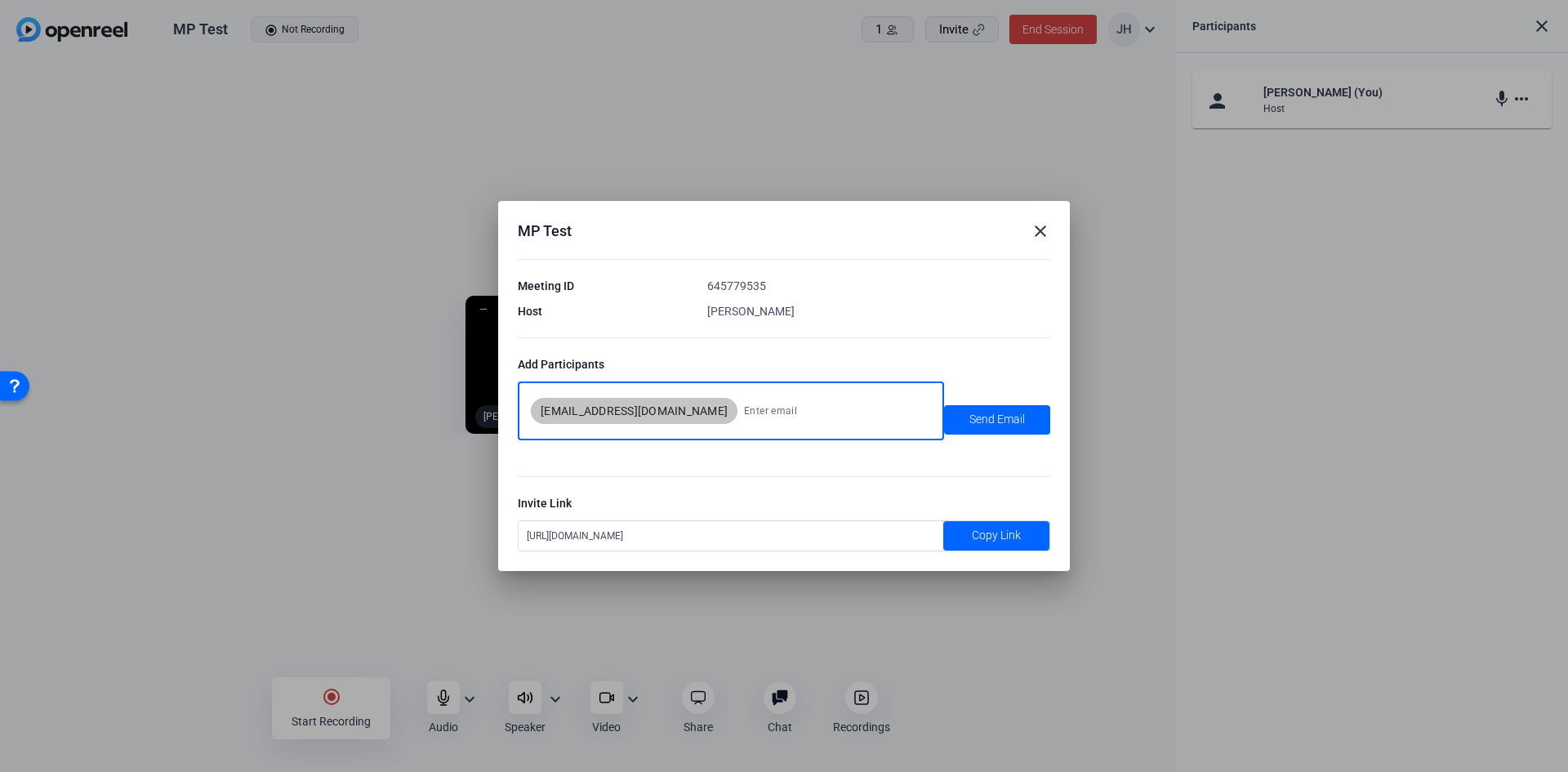
click at [773, 415] on input at bounding box center [835, 411] width 181 height 33
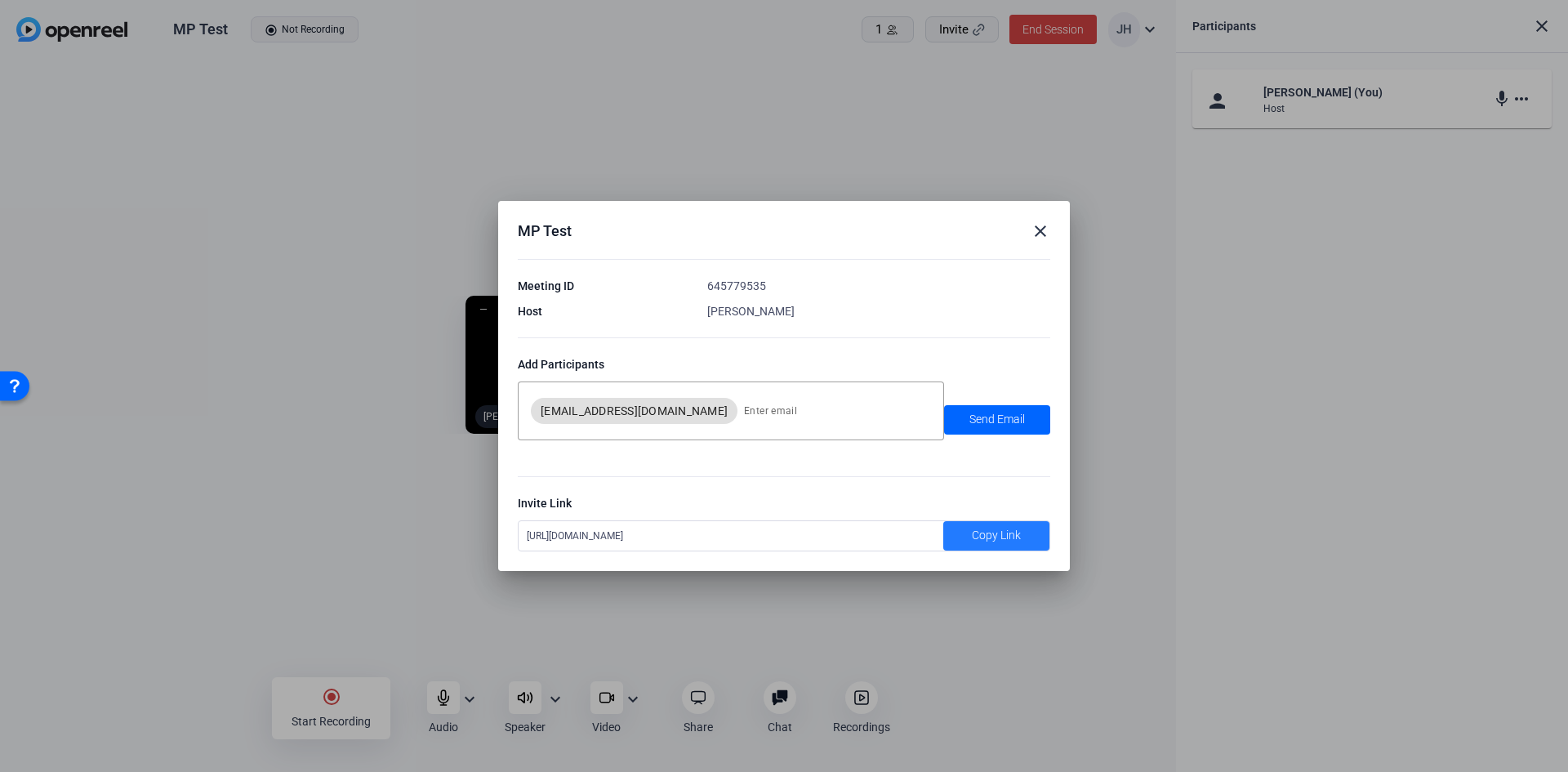
click at [965, 535] on span at bounding box center [996, 535] width 106 height 39
click at [1041, 229] on mat-icon "close" at bounding box center [1041, 231] width 19 height 19
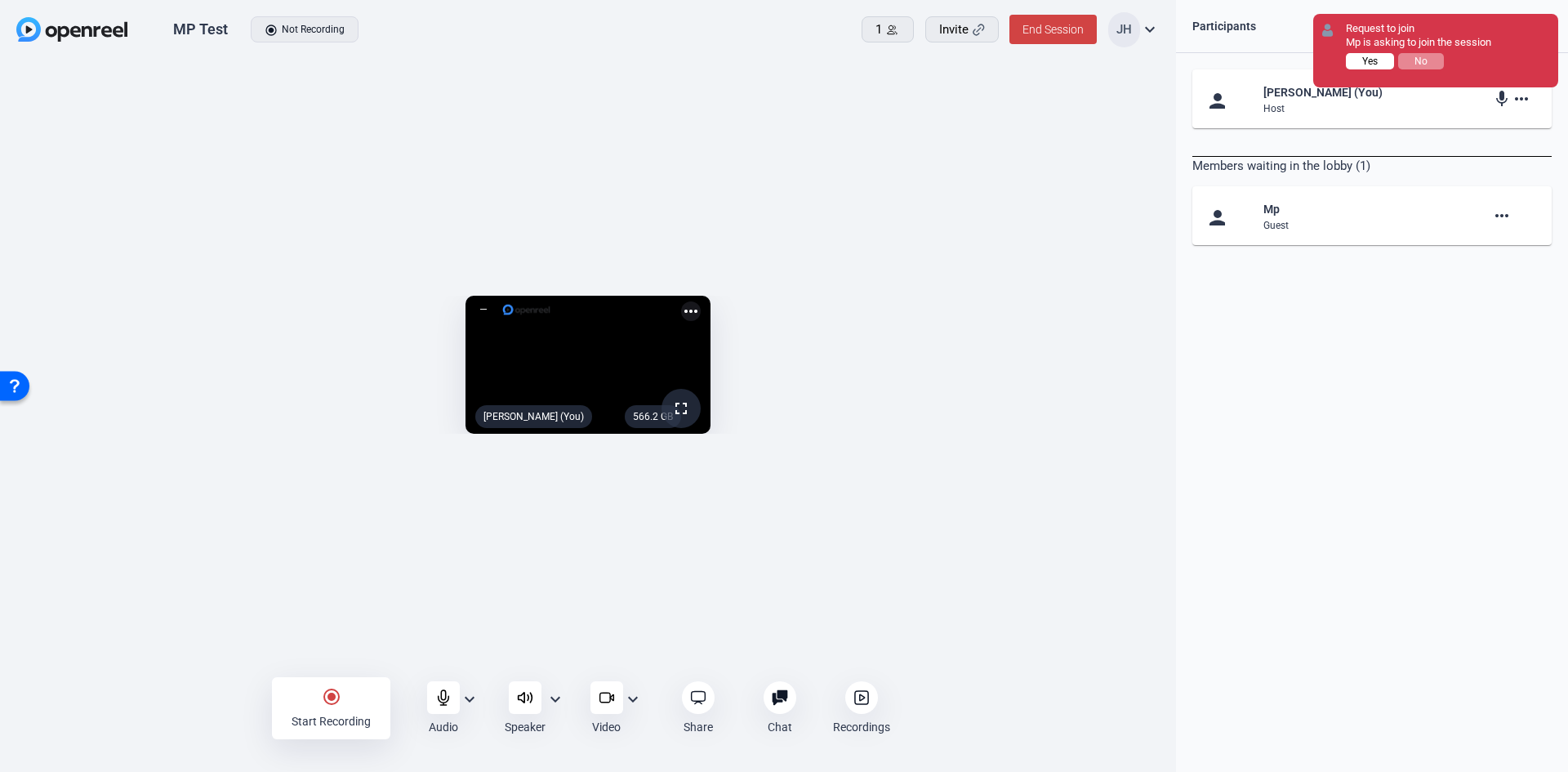
click at [1363, 63] on span "Yes" at bounding box center [1370, 62] width 15 height 12
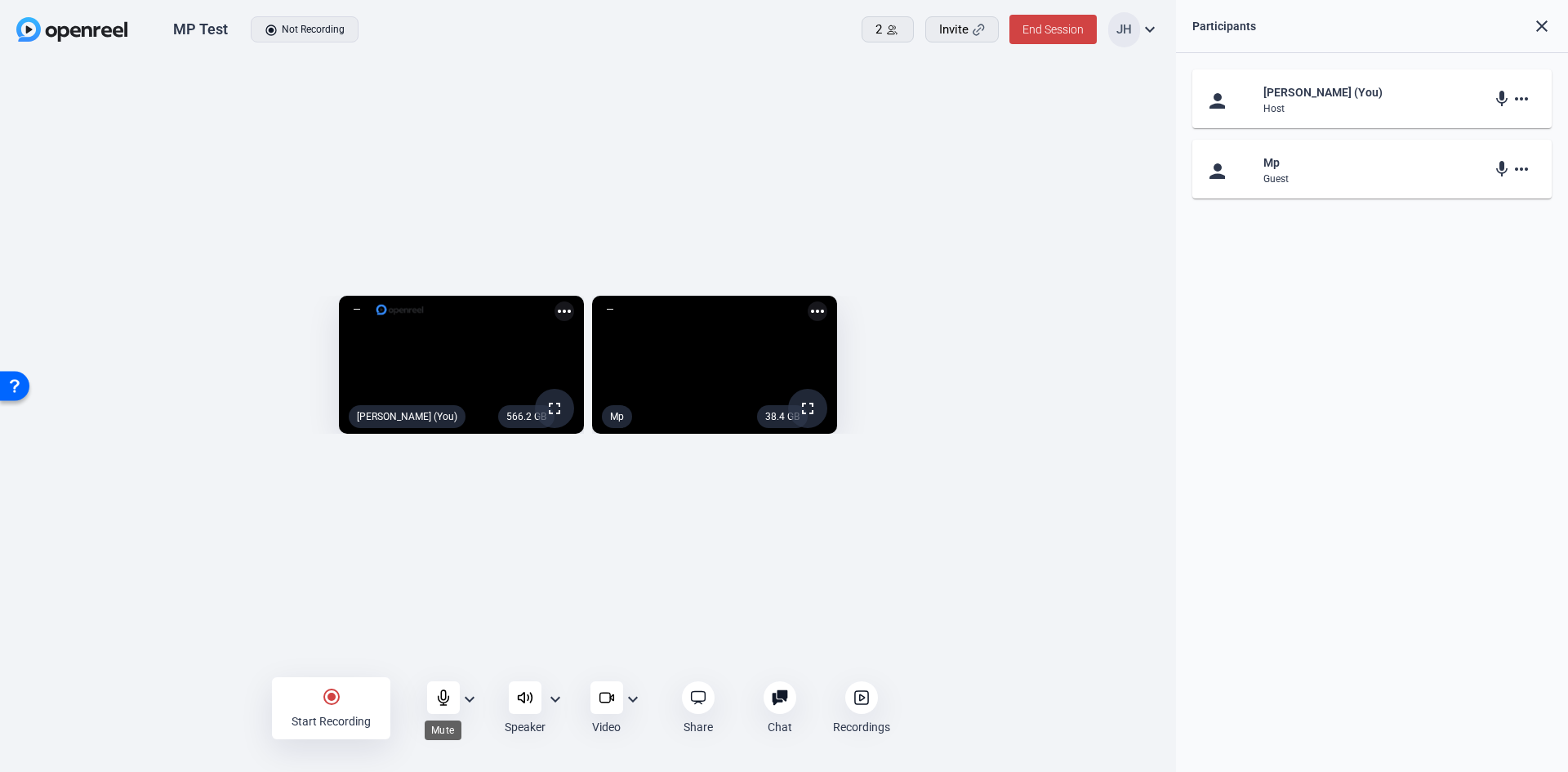
click at [443, 692] on icon at bounding box center [443, 697] width 16 height 16
click at [445, 695] on icon at bounding box center [443, 698] width 13 height 13
click at [445, 695] on icon at bounding box center [443, 697] width 11 height 14
click at [445, 695] on icon at bounding box center [443, 698] width 13 height 13
click at [445, 695] on icon at bounding box center [443, 697] width 11 height 14
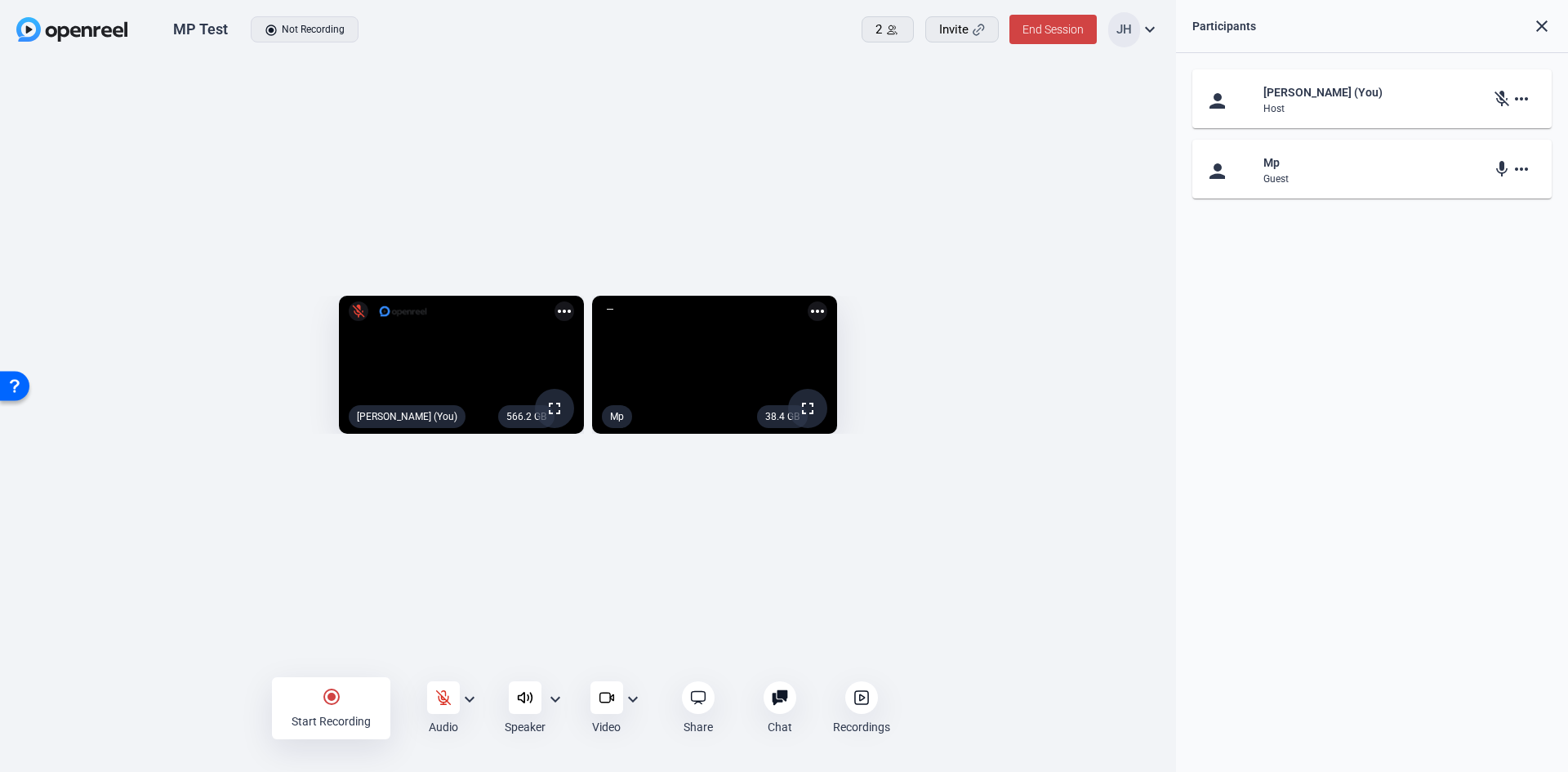
click at [470, 692] on mat-icon "expand_more" at bounding box center [470, 699] width 19 height 19
click at [553, 696] on div at bounding box center [784, 386] width 1568 height 772
click at [556, 700] on mat-icon "expand_more" at bounding box center [555, 699] width 19 height 19
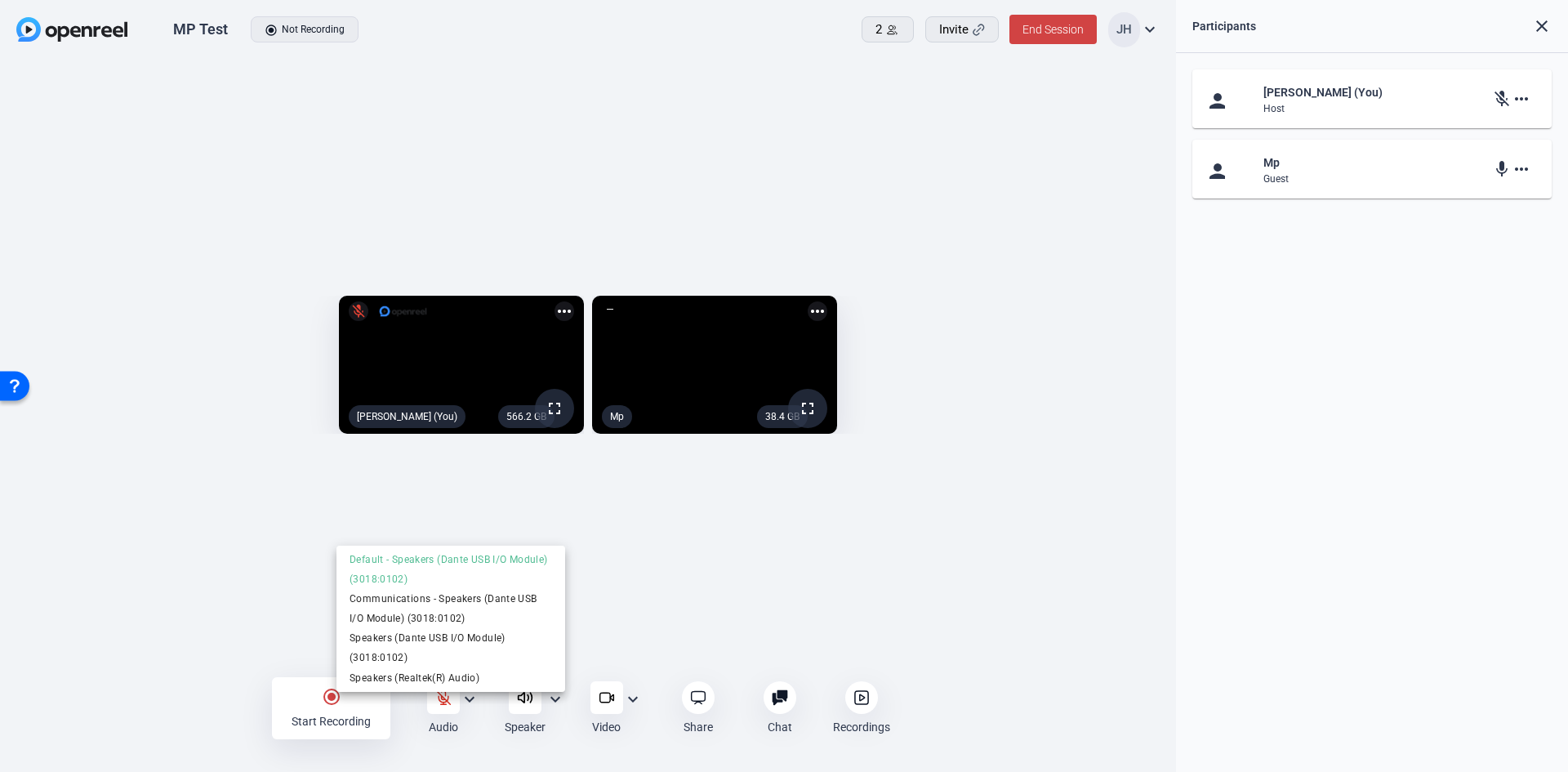
drag, startPoint x: 976, startPoint y: 606, endPoint x: 989, endPoint y: 606, distance: 13.0
click at [977, 606] on div at bounding box center [784, 386] width 1568 height 772
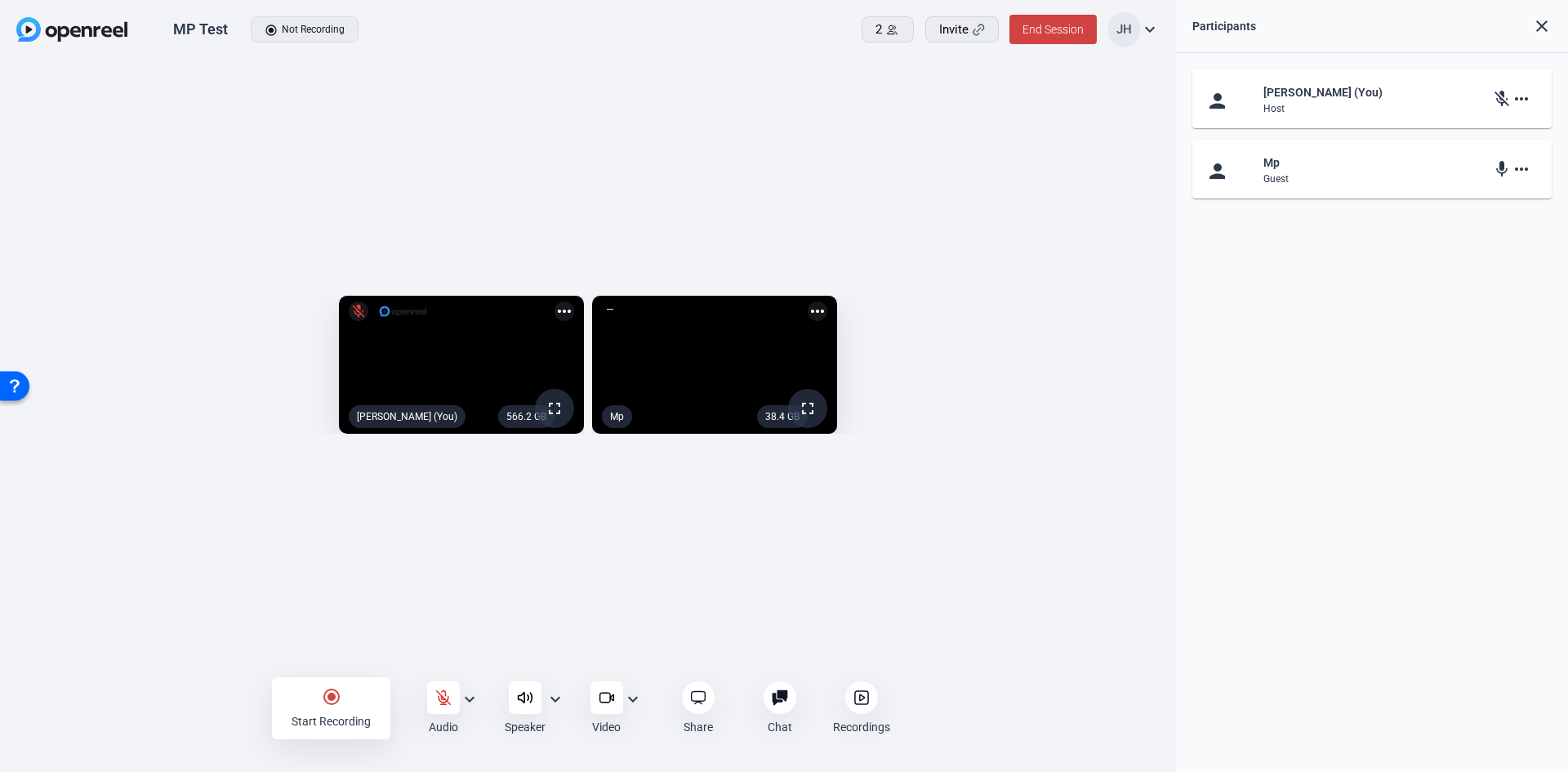
click at [1157, 19] on mat-icon "expand_more" at bounding box center [1149, 29] width 19 height 19
click at [1156, 21] on div at bounding box center [784, 386] width 1568 height 772
click at [1159, 30] on mat-icon "expand_more" at bounding box center [1149, 29] width 19 height 19
click at [965, 23] on div at bounding box center [784, 386] width 1568 height 772
click at [964, 23] on span "Invite" at bounding box center [954, 30] width 30 height 19
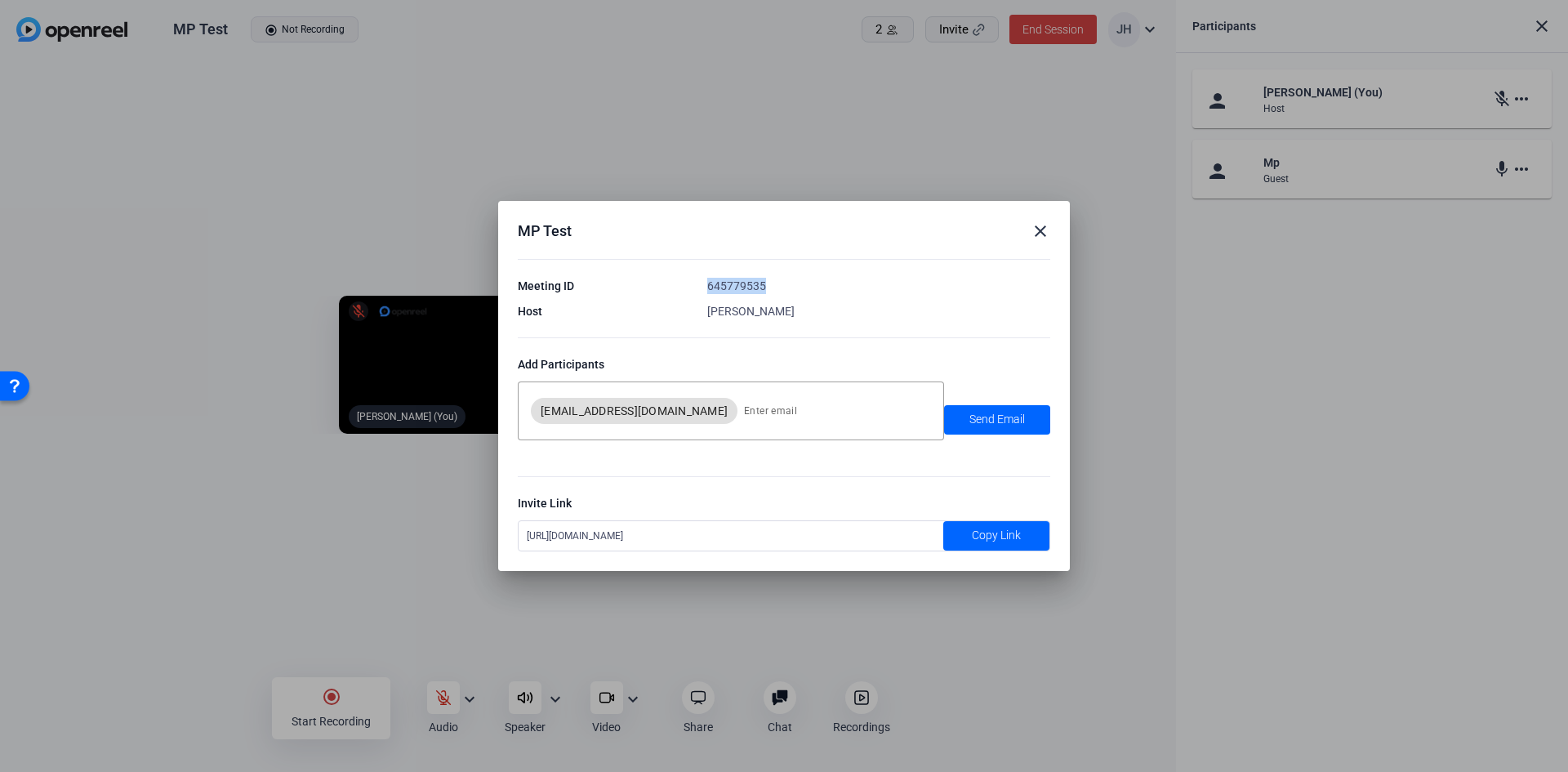
drag, startPoint x: 708, startPoint y: 281, endPoint x: 784, endPoint y: 281, distance: 76.0
click at [784, 281] on div "645779535" at bounding box center [879, 285] width 343 height 16
click at [1042, 227] on mat-icon "close" at bounding box center [1041, 231] width 19 height 19
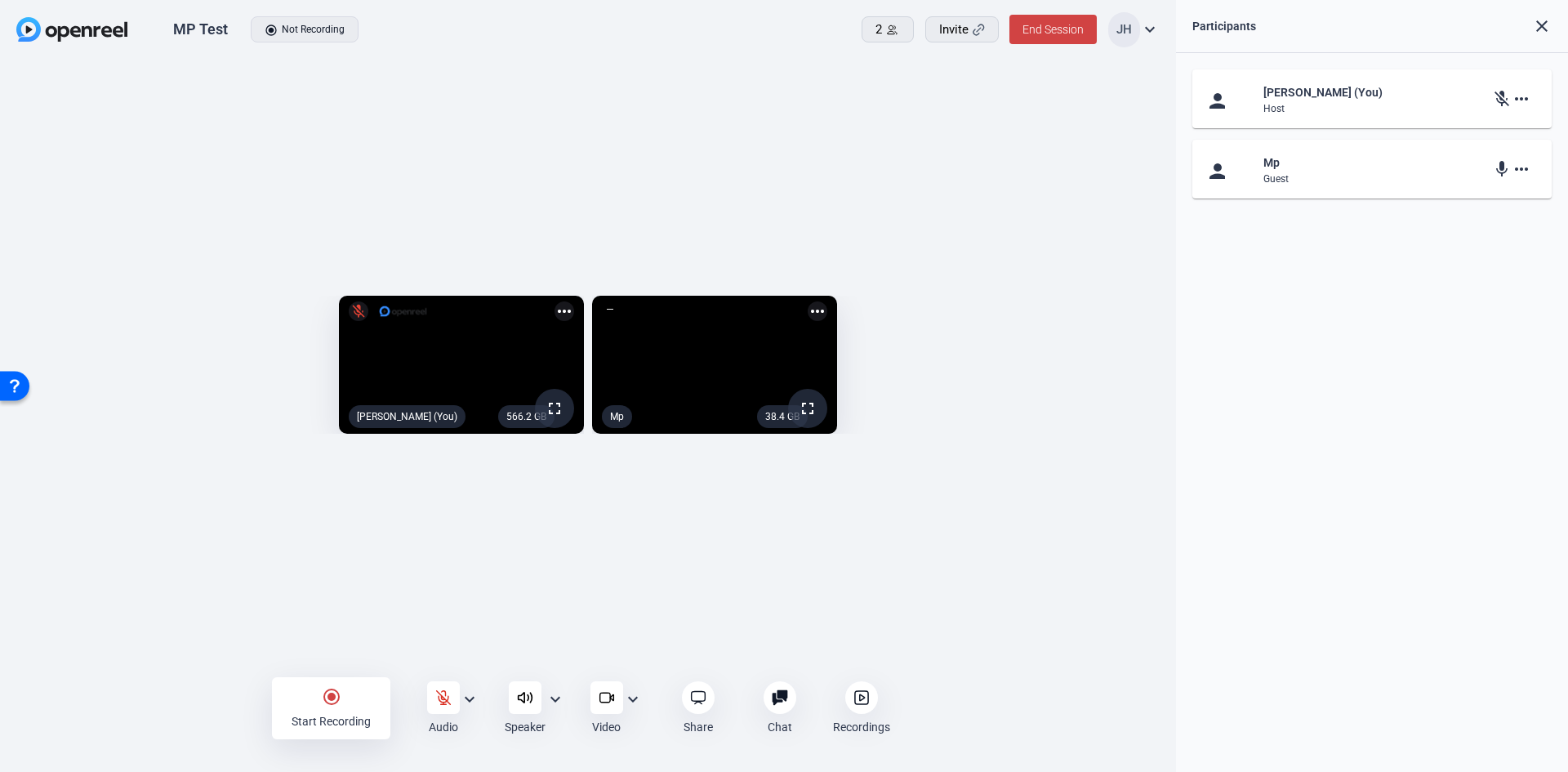
click at [1160, 30] on div "MP Test radio_button_checked Not Recording 2 Invite End Session JH expand_more" at bounding box center [588, 30] width 1176 height 61
click at [1151, 29] on mat-icon "expand_more" at bounding box center [1149, 29] width 19 height 19
click at [1151, 29] on div at bounding box center [784, 386] width 1568 height 772
click at [897, 26] on icon at bounding box center [892, 30] width 13 height 13
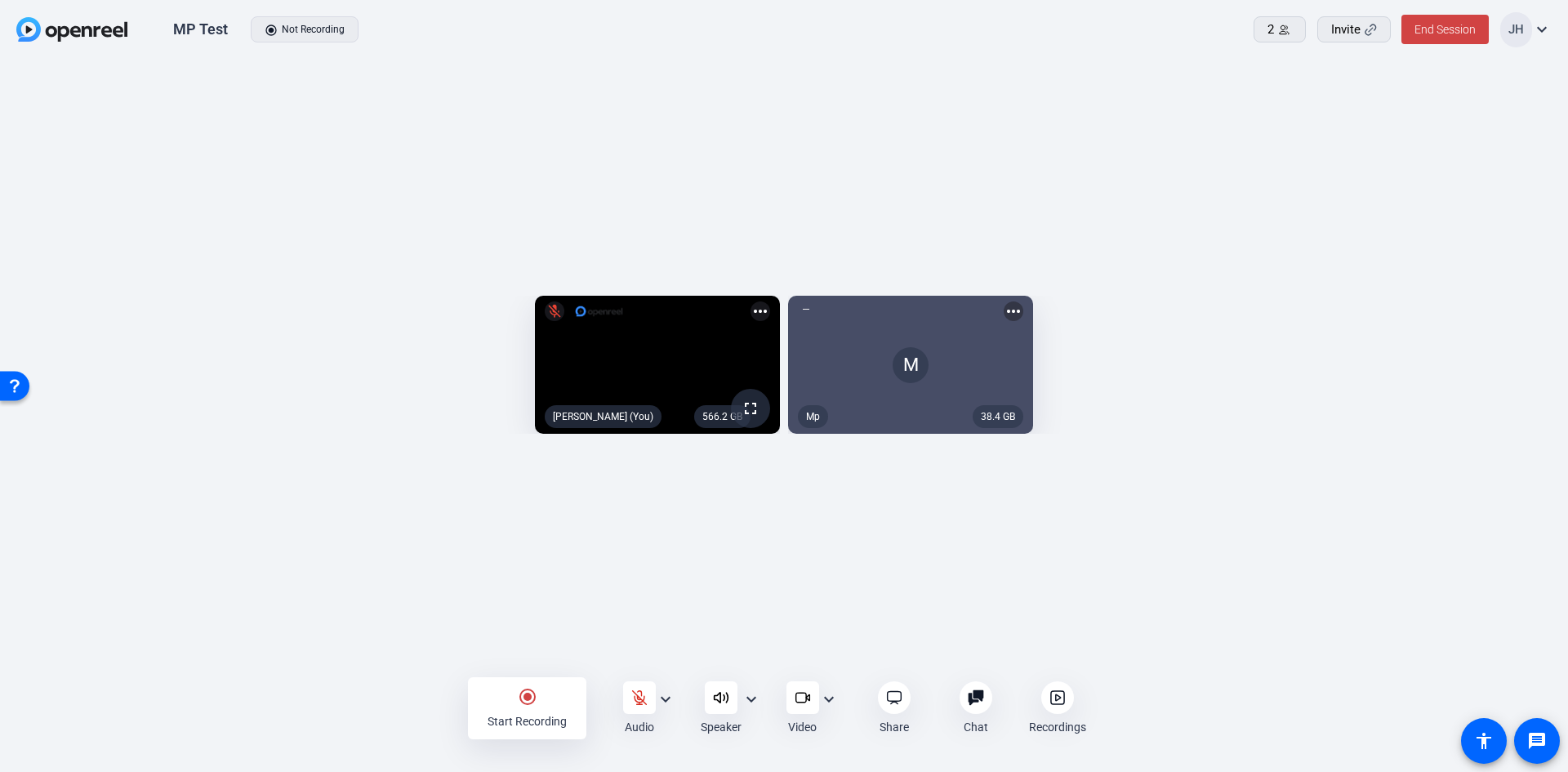
drag, startPoint x: 1319, startPoint y: 331, endPoint x: 1188, endPoint y: 264, distance: 147.1
click at [1033, 296] on div "M" at bounding box center [911, 364] width 245 height 138
click at [1023, 301] on mat-icon "more_horiz" at bounding box center [1014, 311] width 19 height 19
click at [1447, 139] on div at bounding box center [784, 386] width 1568 height 772
click at [751, 301] on mat-icon "more_horiz" at bounding box center [760, 311] width 19 height 19
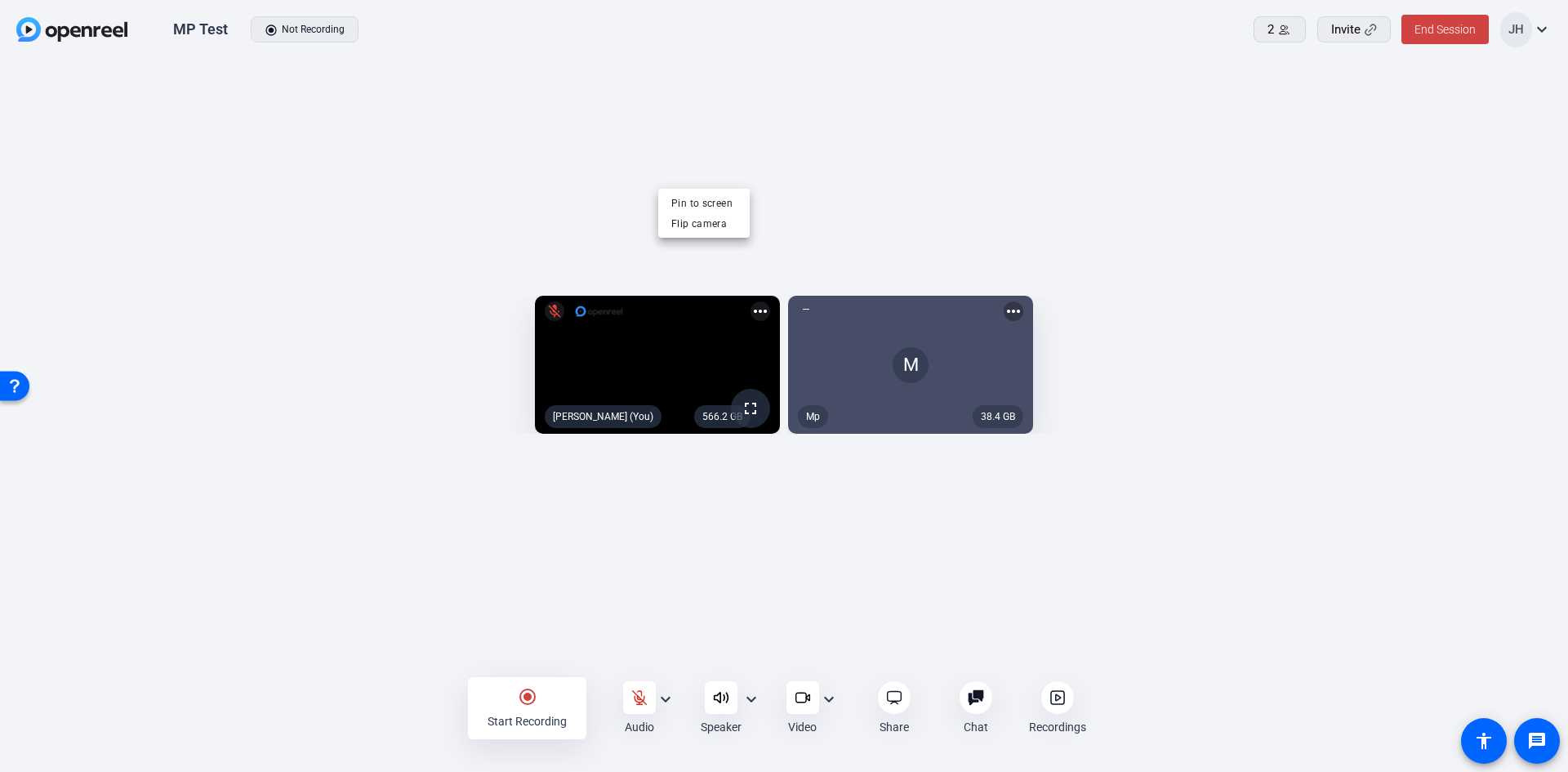
click at [740, 174] on div at bounding box center [784, 386] width 1568 height 772
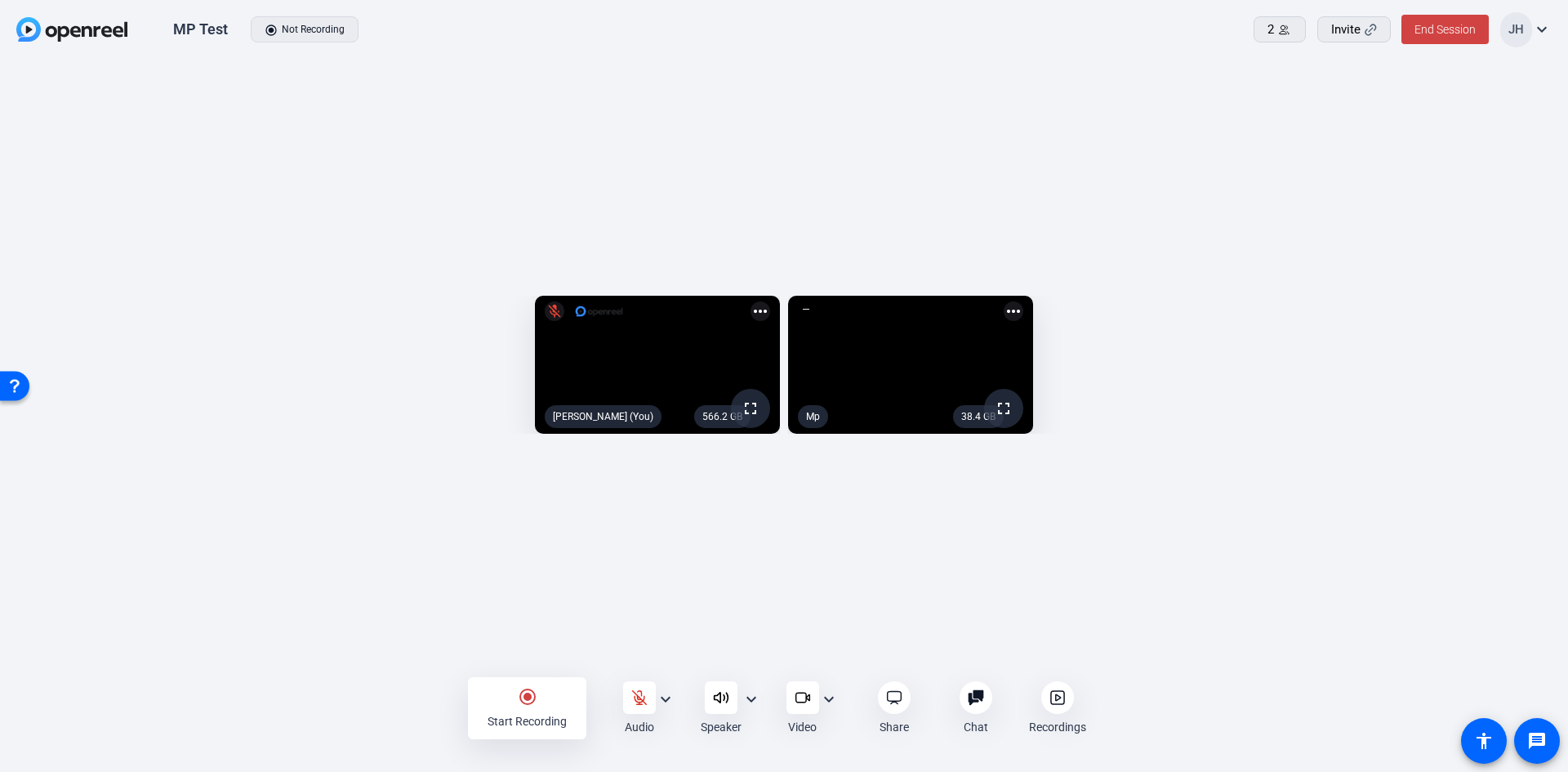
drag, startPoint x: 1339, startPoint y: 244, endPoint x: 1405, endPoint y: 609, distance: 370.9
click at [1359, 645] on div "566.2 GB fullscreen mic_off Jordan Hall (You) more_horiz 38.4 GB fullscreen Mp …" at bounding box center [784, 369] width 1568 height 617
click at [1023, 301] on mat-icon "more_horiz" at bounding box center [1014, 311] width 19 height 19
click at [1503, 177] on div at bounding box center [784, 386] width 1568 height 772
click at [1023, 301] on mat-icon "more_horiz" at bounding box center [1014, 311] width 19 height 19
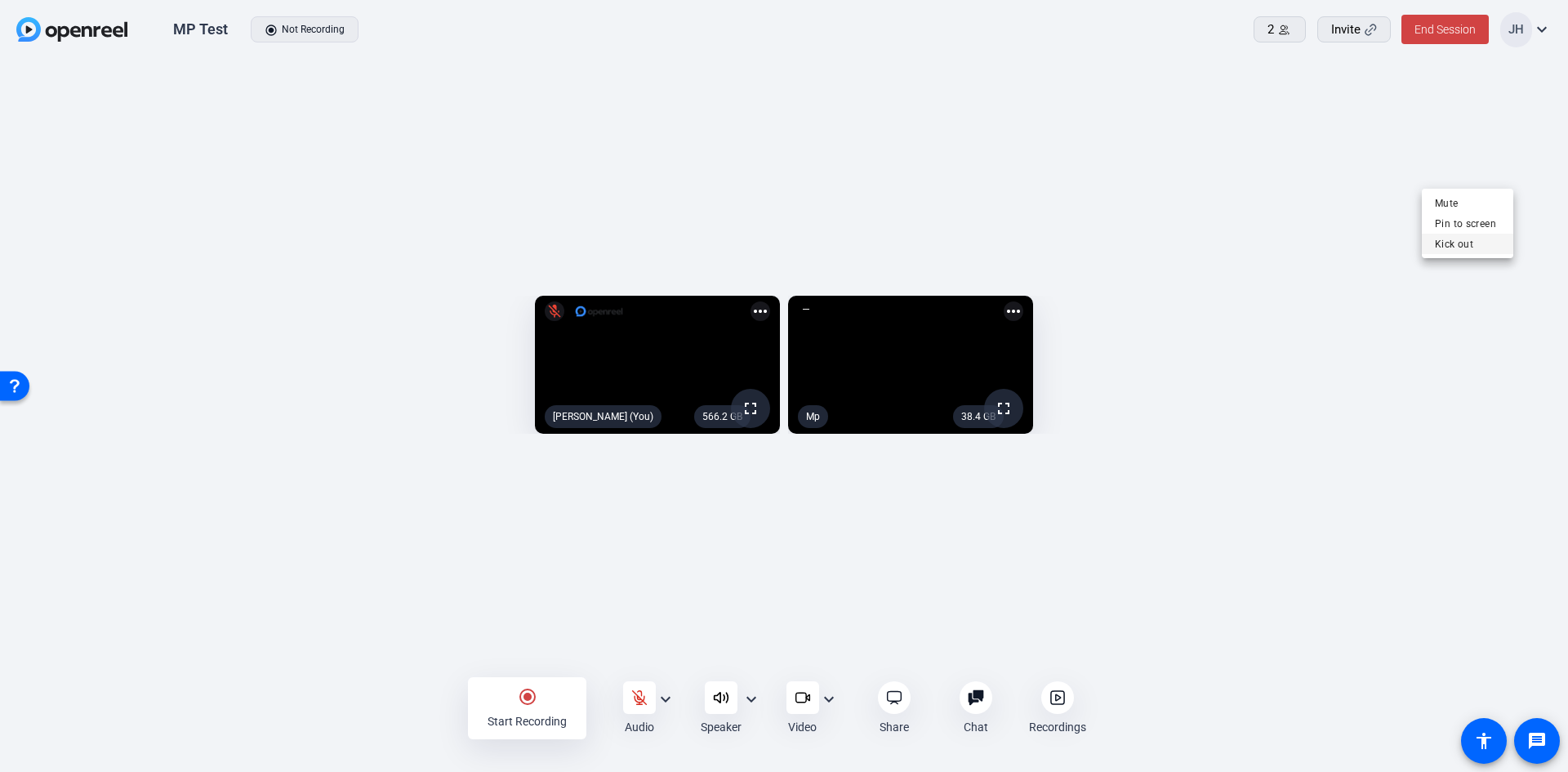
click at [1451, 244] on span "Kick out" at bounding box center [1468, 244] width 65 height 19
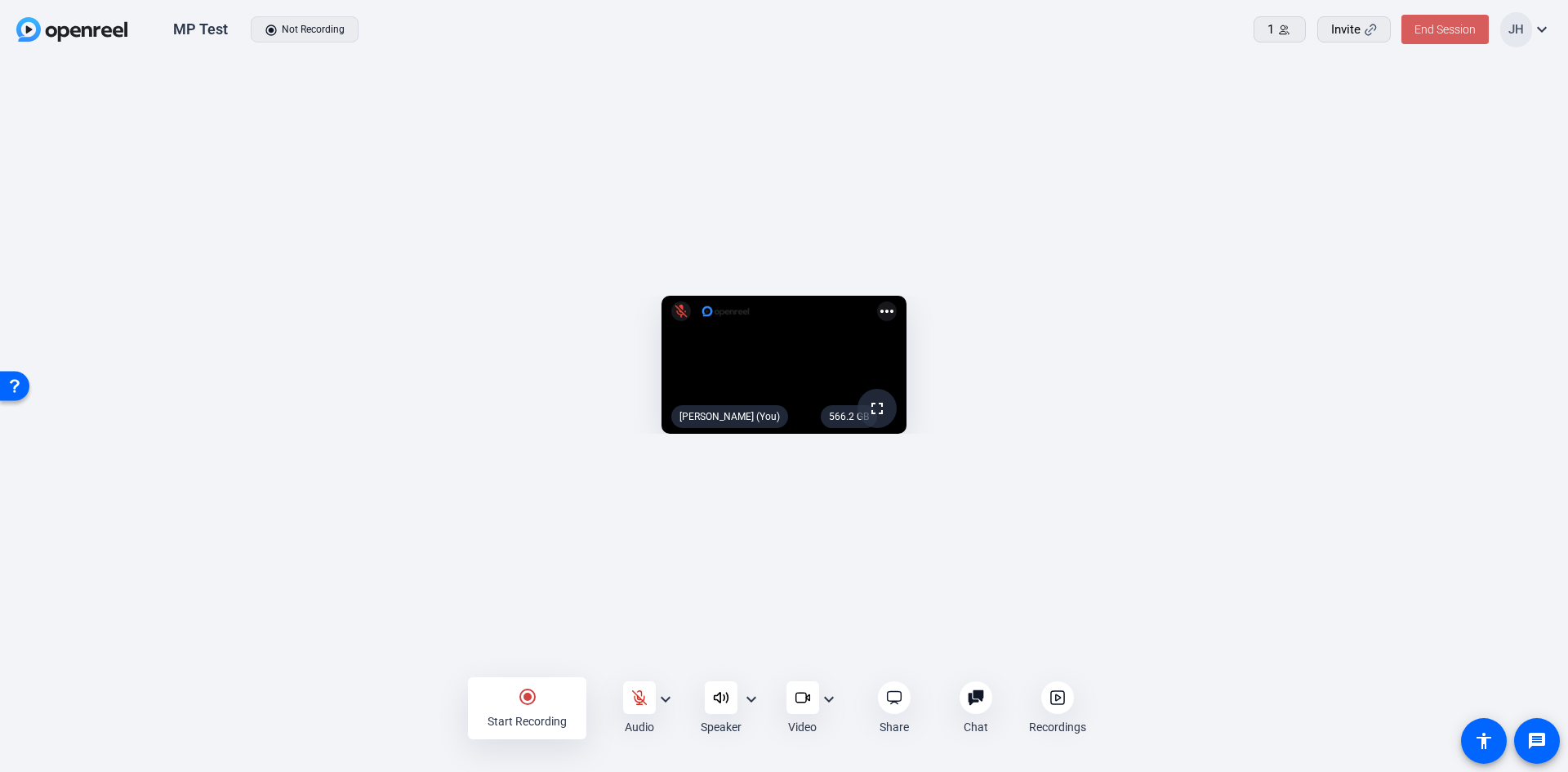
click at [1441, 41] on span at bounding box center [1445, 29] width 88 height 39
click at [1407, 105] on span "End Session For All" at bounding box center [1399, 104] width 95 height 19
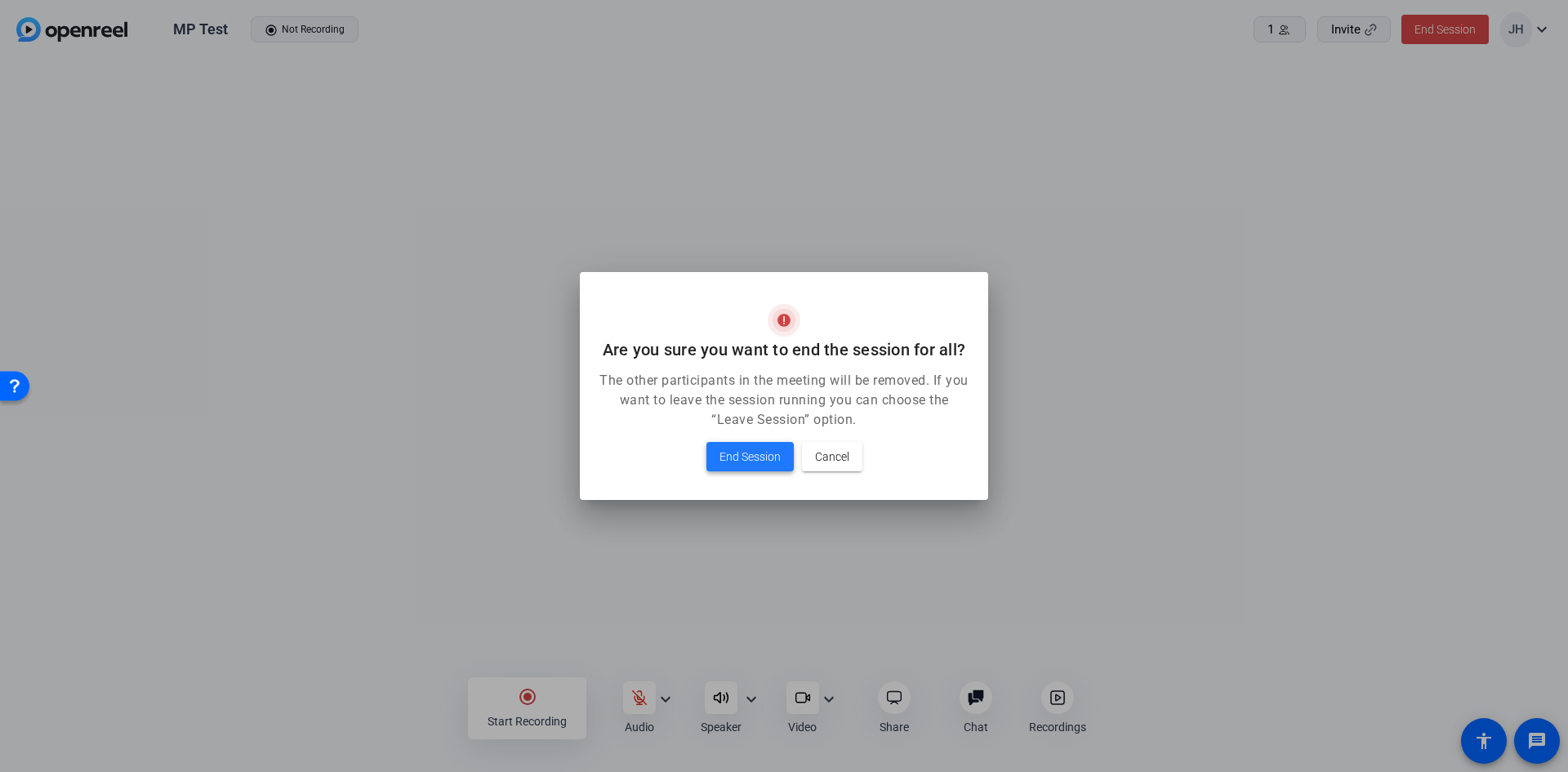
click at [757, 451] on span "End Session" at bounding box center [750, 456] width 62 height 19
